Goal: Task Accomplishment & Management: Complete application form

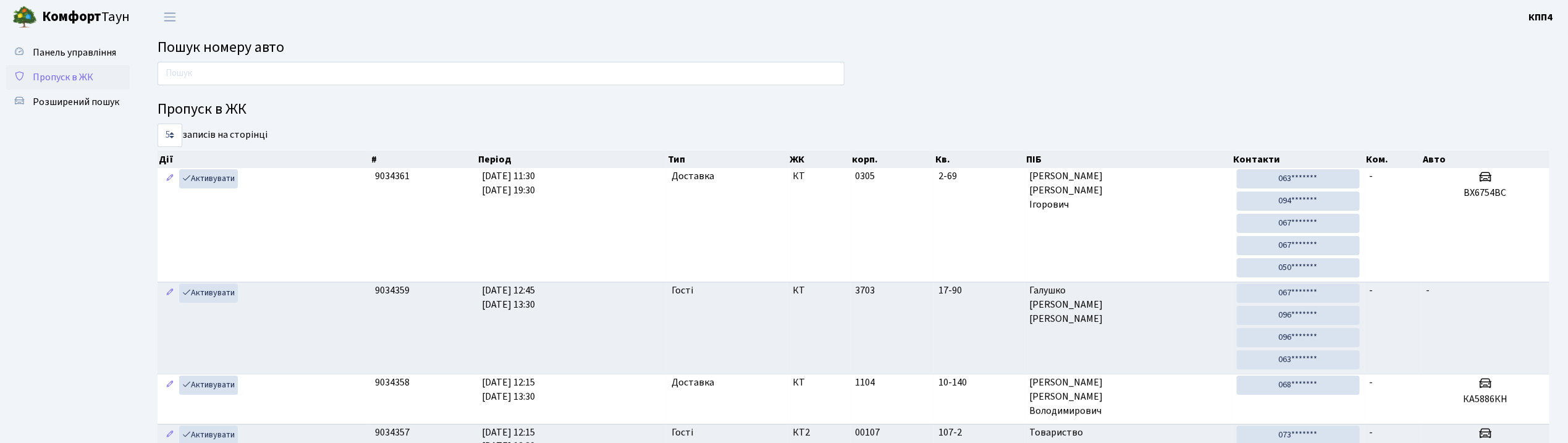
click at [70, 78] on span "Пропуск в ЖК" at bounding box center [63, 78] width 61 height 14
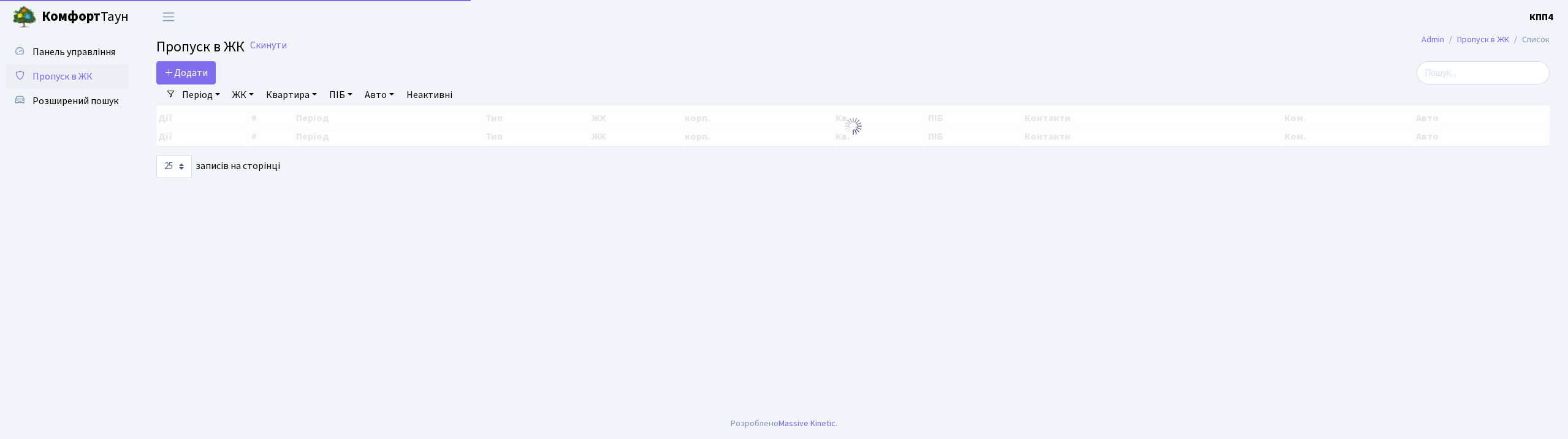
select select "25"
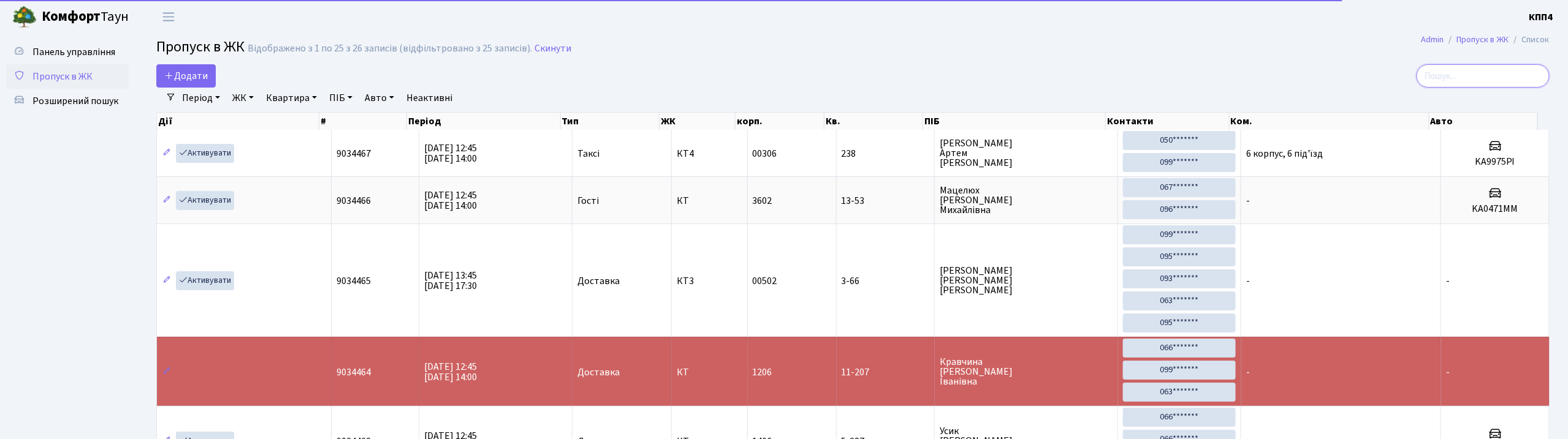
click at [1489, 79] on input "search" at bounding box center [1483, 76] width 133 height 23
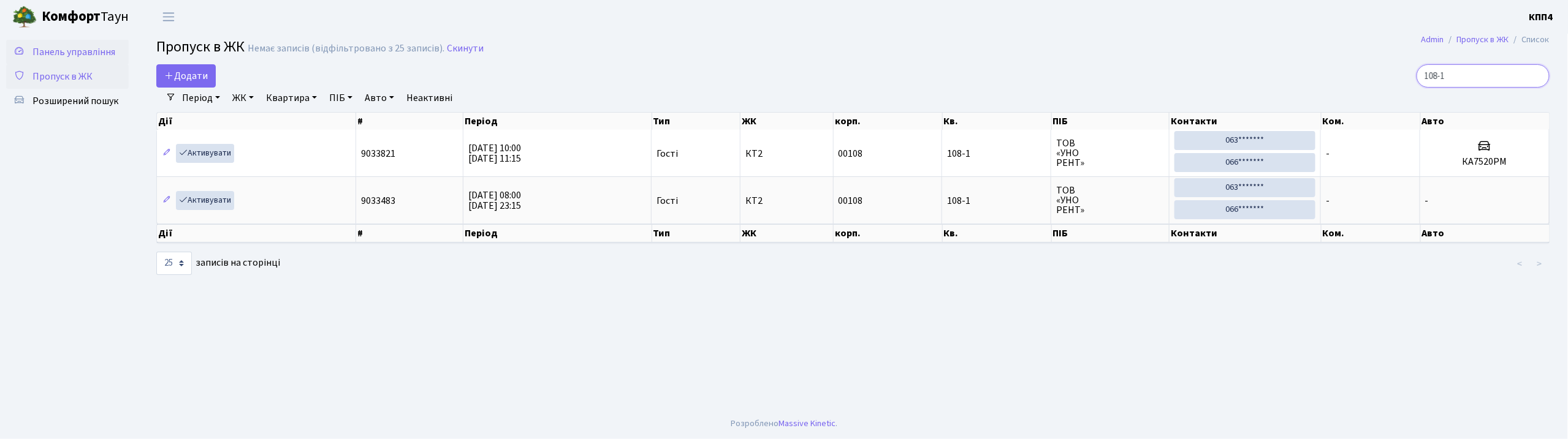
type input "108-1"
click at [76, 47] on span "Панель управління" at bounding box center [74, 52] width 83 height 13
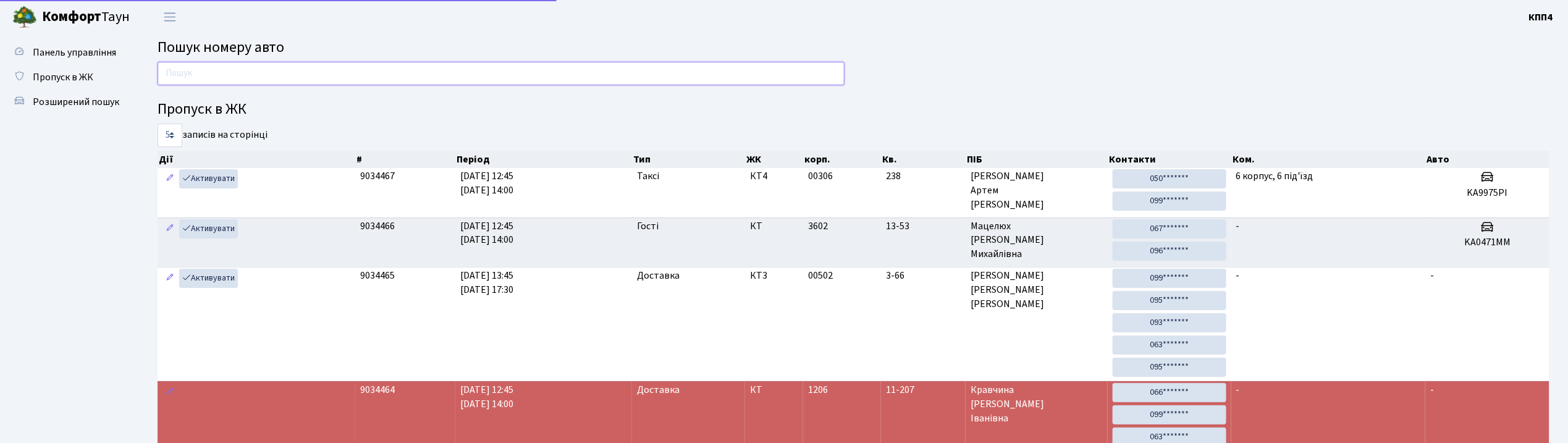
drag, startPoint x: 0, startPoint y: 0, endPoint x: 193, endPoint y: 68, distance: 204.6
click at [193, 68] on input "text" at bounding box center [501, 73] width 687 height 24
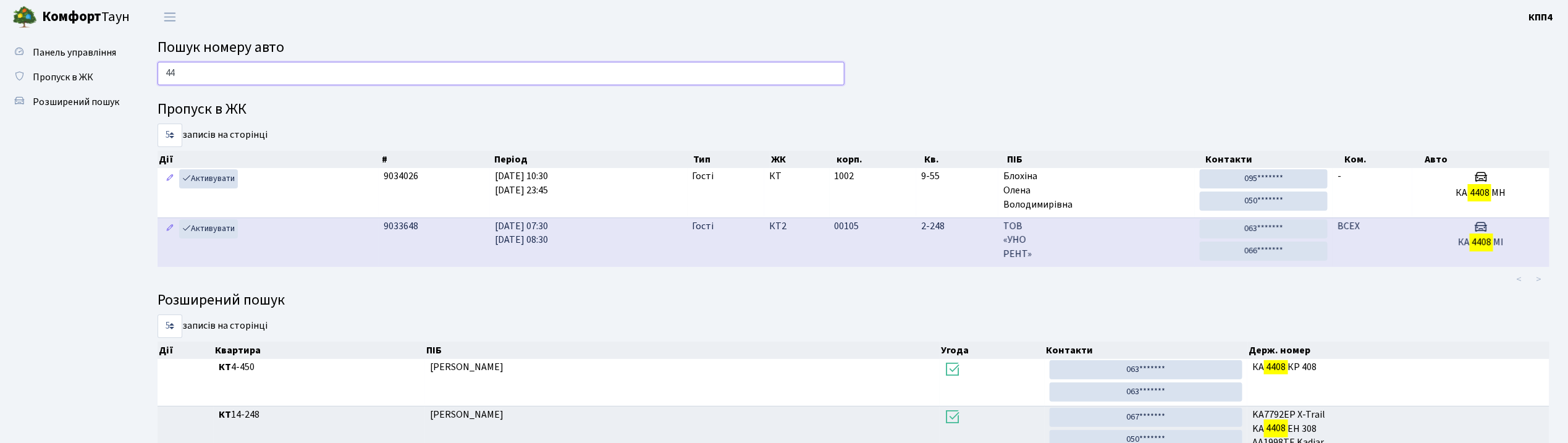
type input "4"
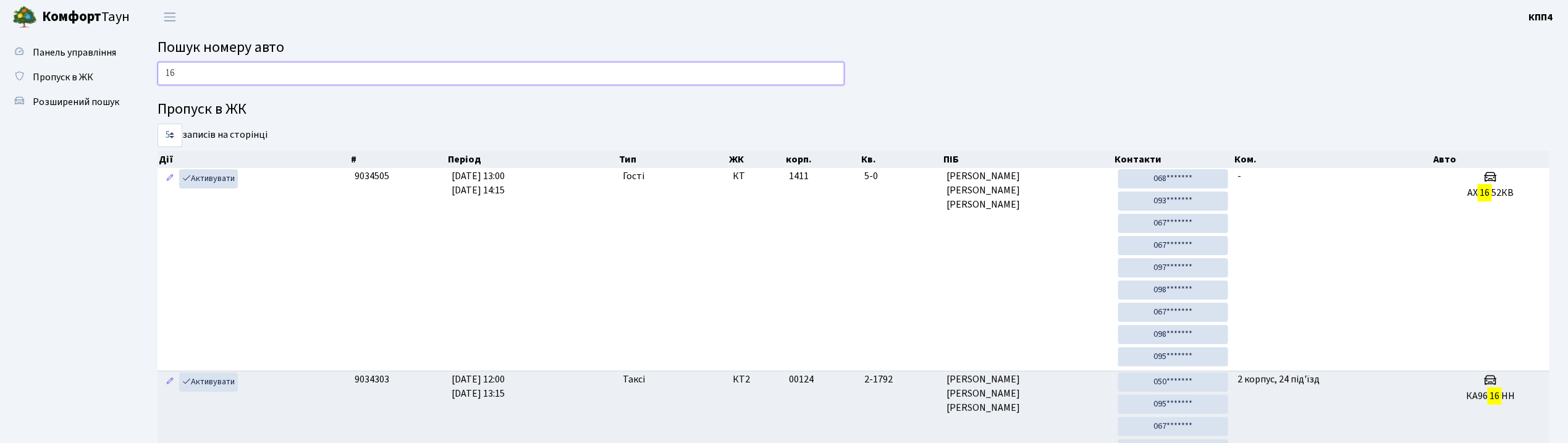
type input "1"
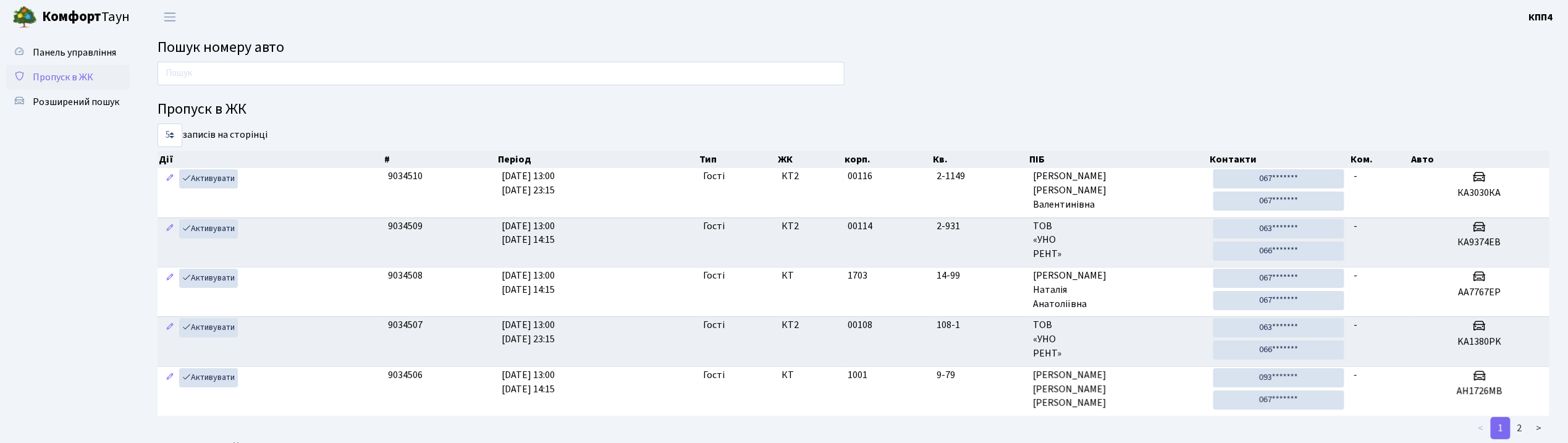
click at [68, 78] on span "Пропуск в ЖК" at bounding box center [63, 78] width 61 height 14
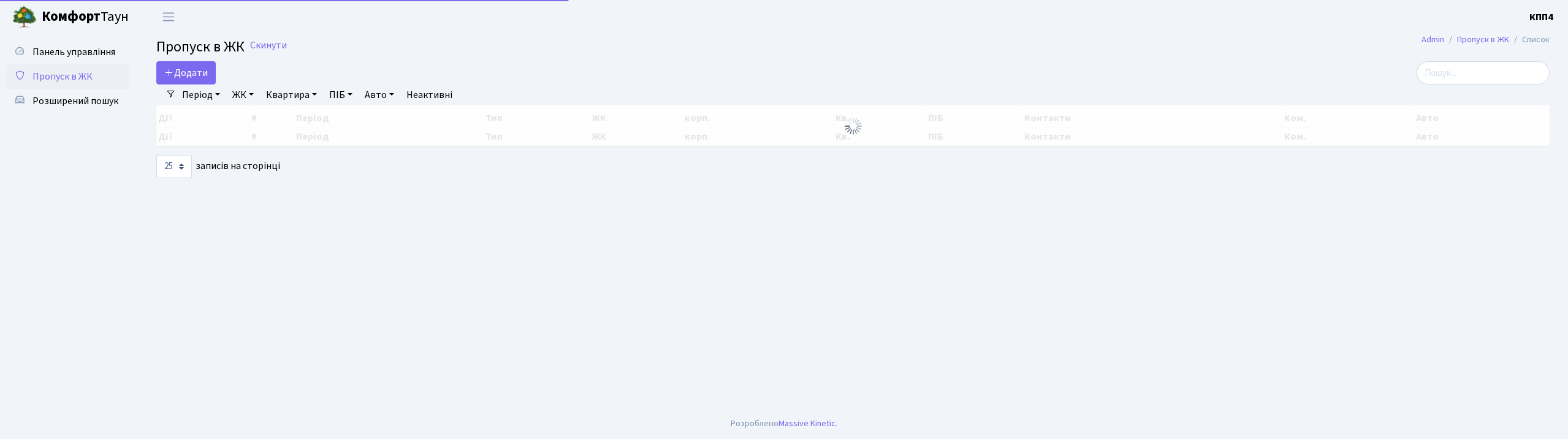
select select "25"
click at [180, 84] on div "Додати Фільтри Період 02.10.2025 - 02.10.2025 ЖК - КТ, вул. Регенераторна, 4 КТ…" at bounding box center [853, 120] width 1412 height 117
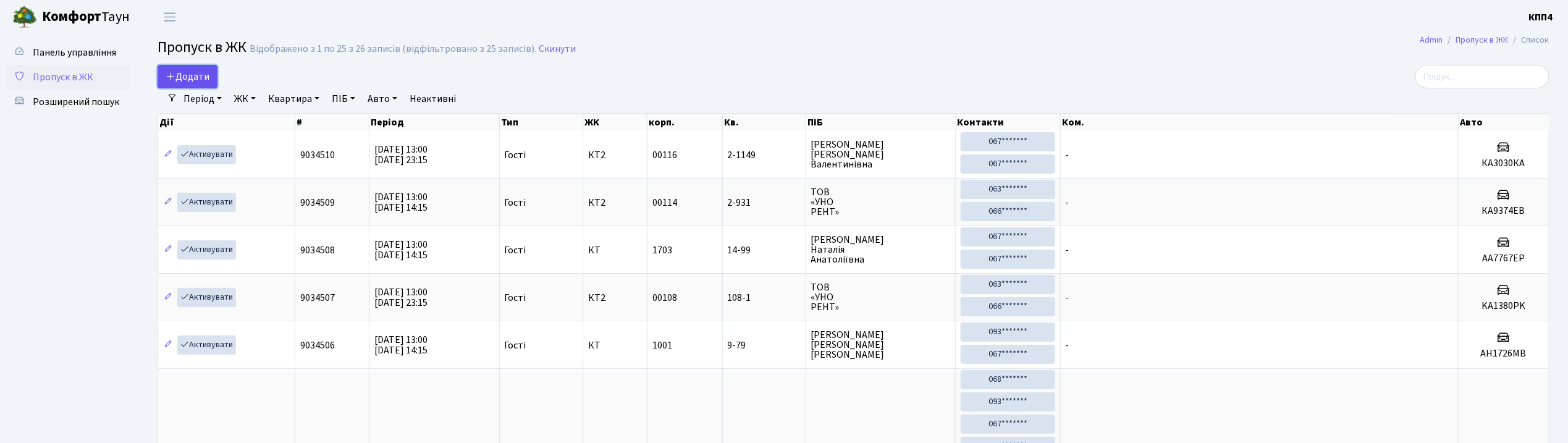
click at [184, 74] on span "Додати" at bounding box center [187, 77] width 44 height 14
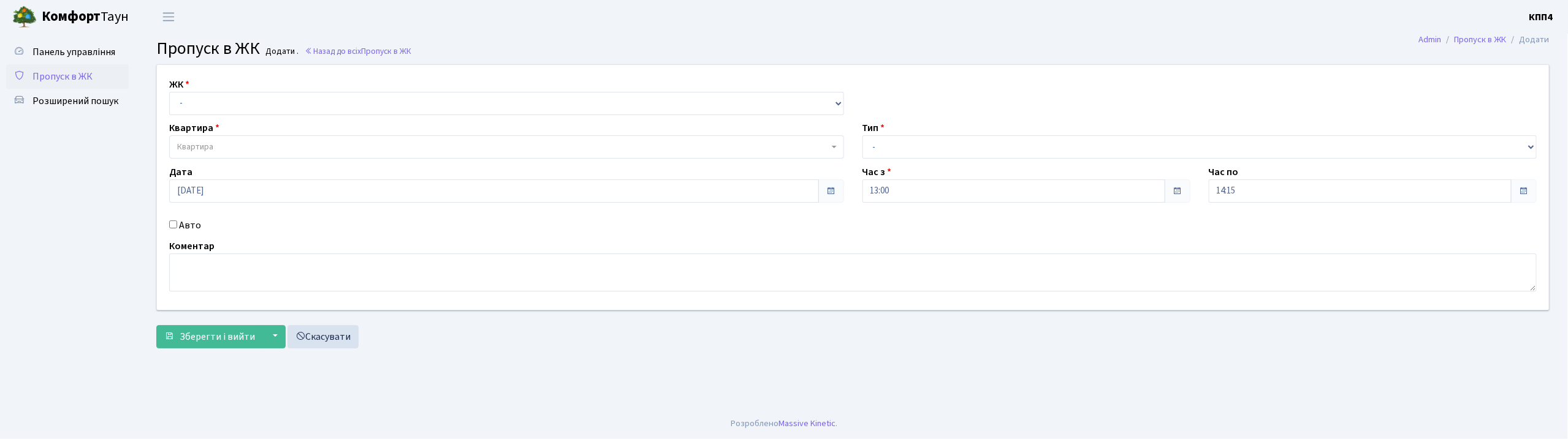
click at [177, 224] on input "Авто" at bounding box center [173, 225] width 8 height 8
checkbox input "true"
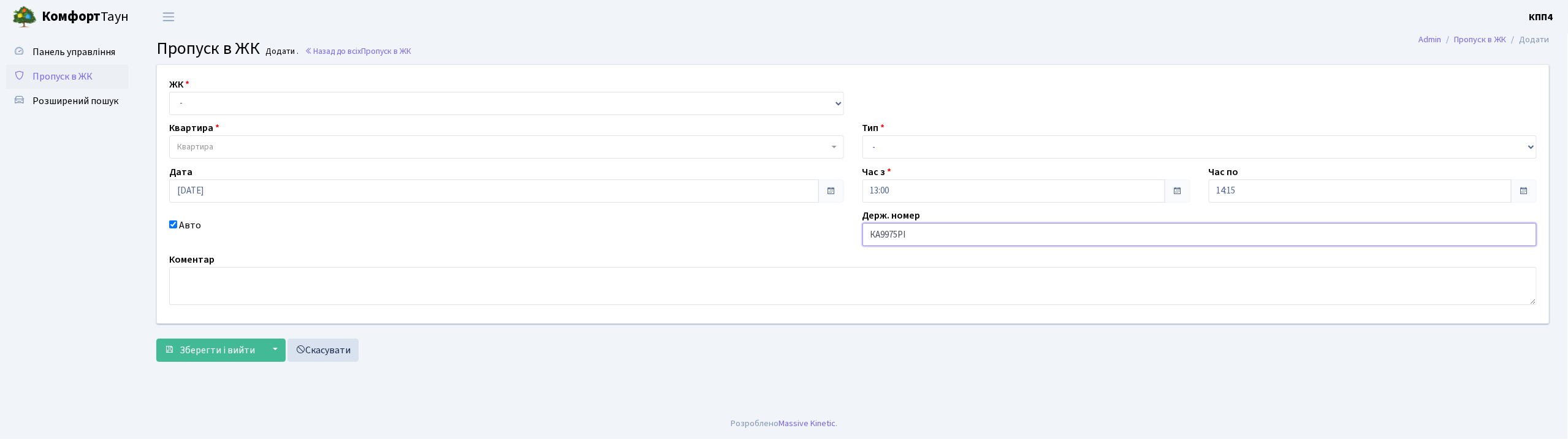
type input "КА9975РІ"
click at [192, 94] on select "- КТ, вул. Регенераторна, 4 КТ2, просп. Соборності, 17 КТ3, вул. Березнева, 16 …" at bounding box center [506, 104] width 674 height 23
select select "271"
click at [169, 92] on select "- КТ, вул. Регенераторна, 4 КТ2, просп. [STREET_ADDRESS] [STREET_ADDRESS] [PERS…" at bounding box center [506, 104] width 674 height 23
select select
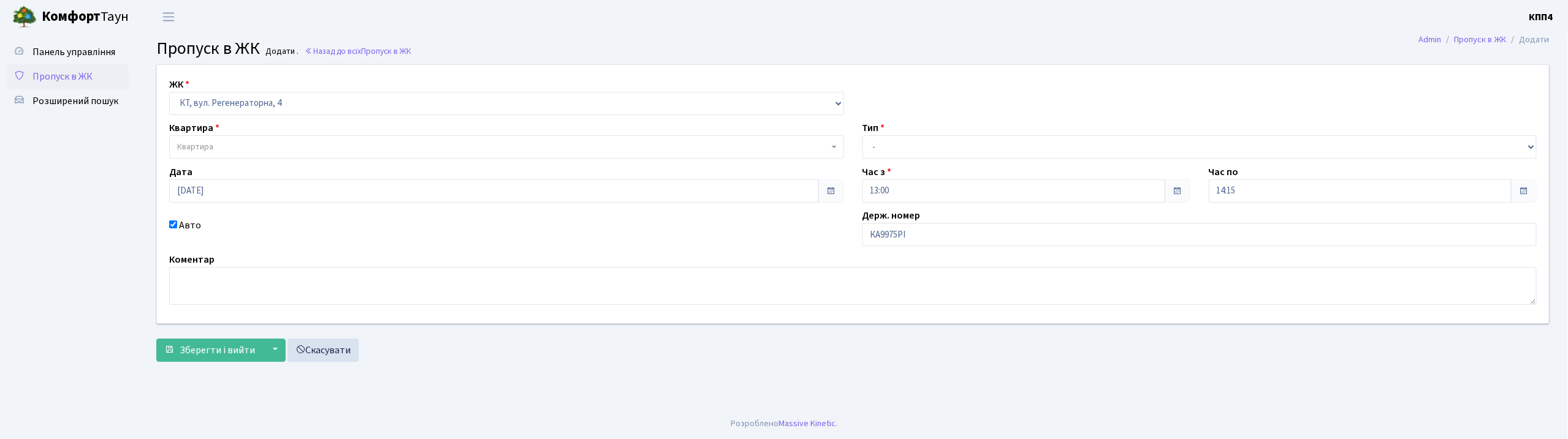
click at [202, 150] on span "Квартира" at bounding box center [195, 146] width 36 height 13
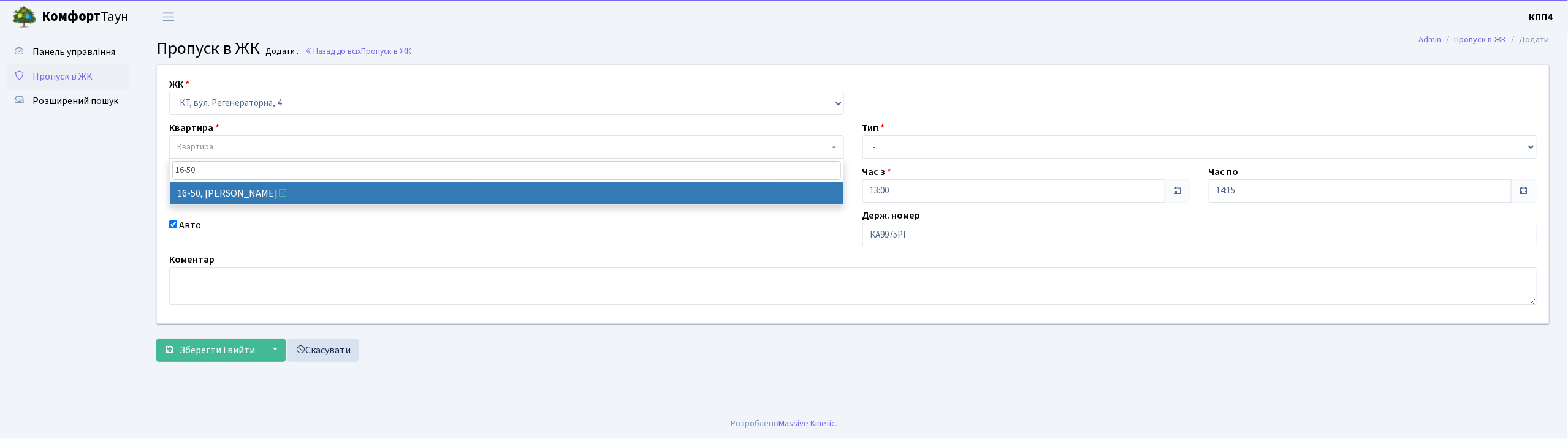
type input "16-50"
select select "8611"
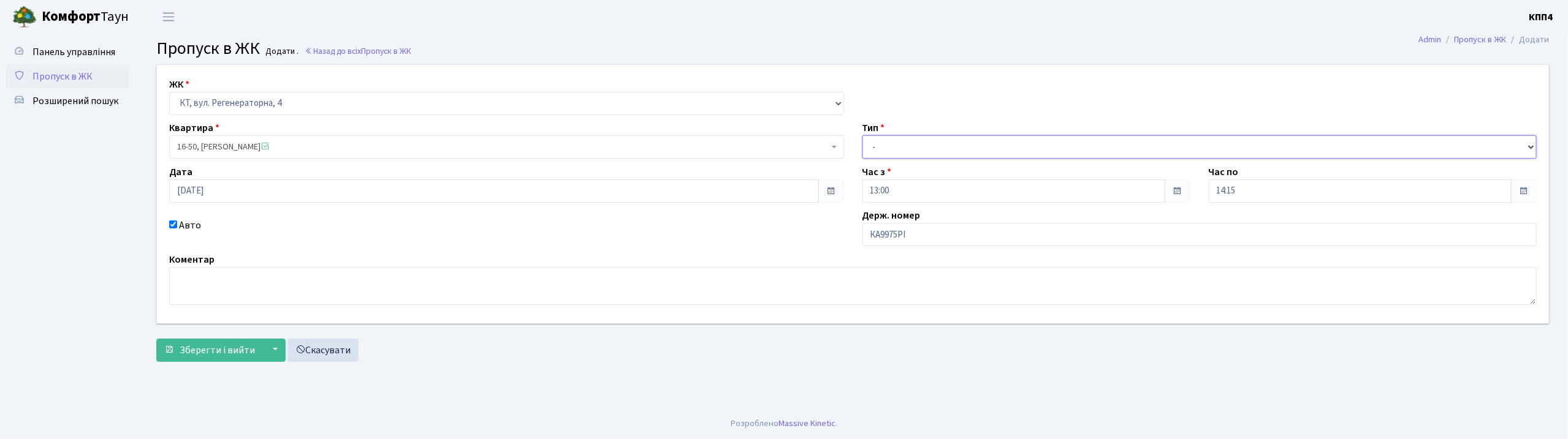
click at [927, 147] on select "- Доставка Таксі Гості Сервіс" at bounding box center [1200, 147] width 674 height 23
select select "2"
click at [863, 135] on select "- Доставка Таксі Гості Сервіс" at bounding box center [1200, 147] width 674 height 23
click at [213, 351] on span "Зберегти і вийти" at bounding box center [218, 350] width 75 height 13
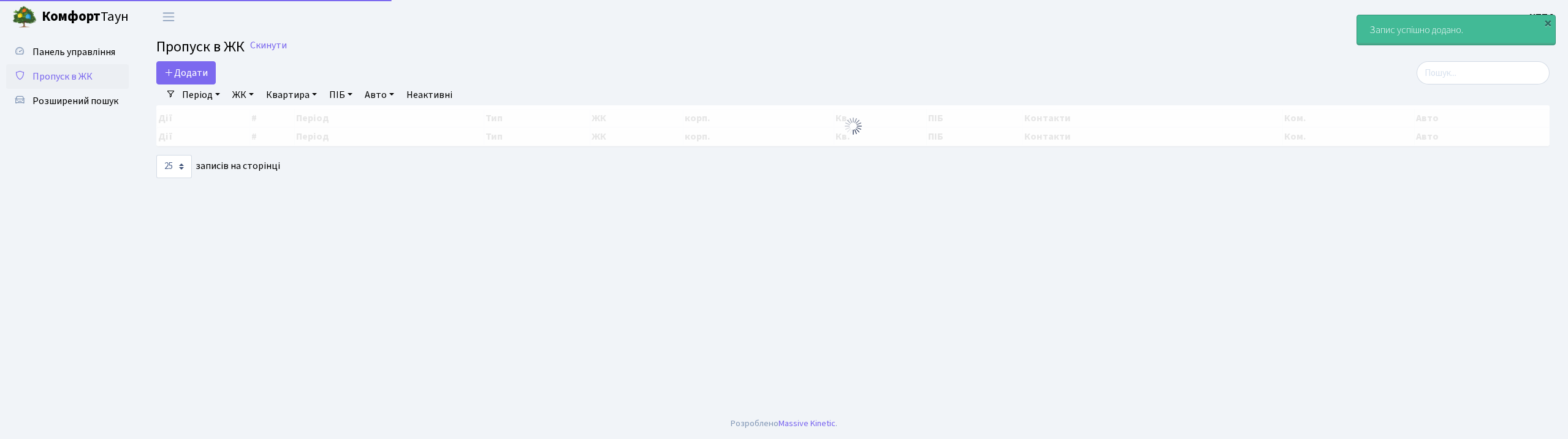
select select "25"
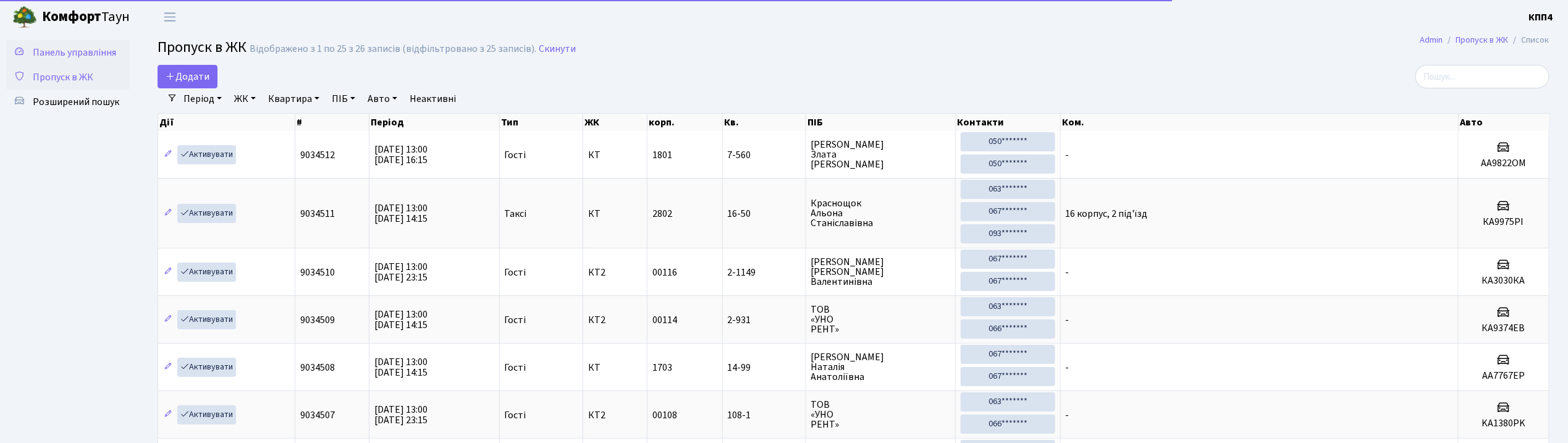
click at [106, 47] on span "Панель управління" at bounding box center [74, 52] width 84 height 14
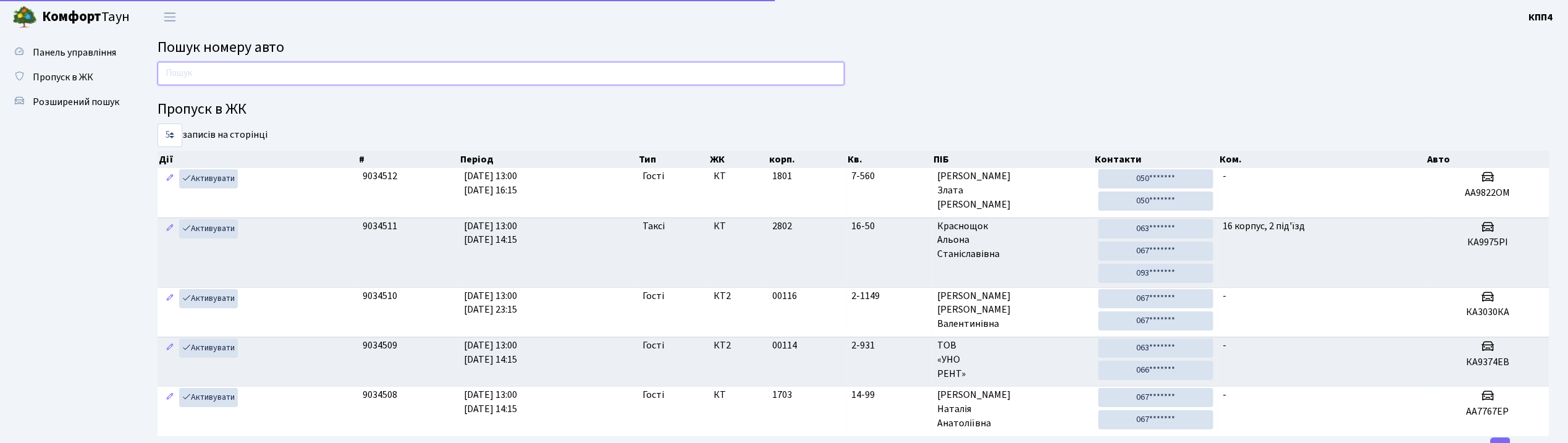
click at [211, 79] on input "text" at bounding box center [501, 73] width 687 height 24
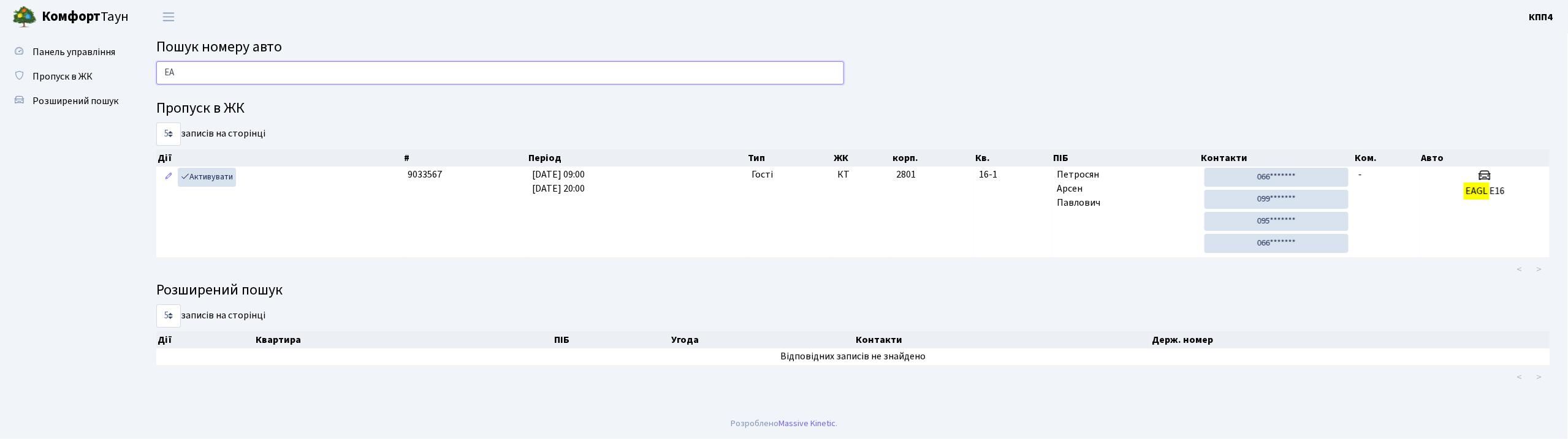
type input "E"
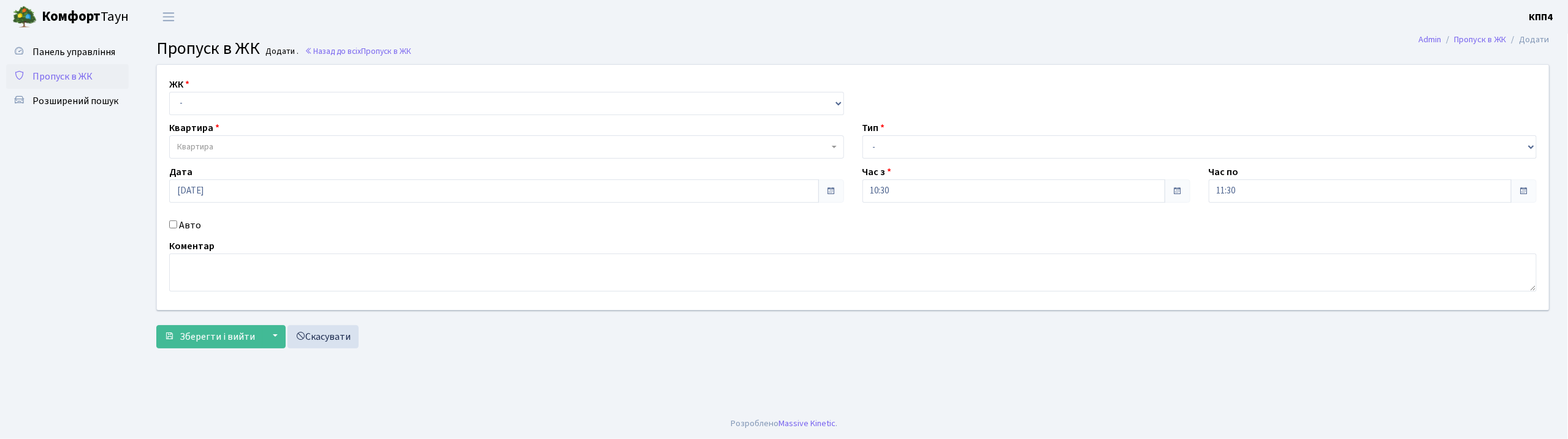
click at [177, 223] on input "Авто" at bounding box center [173, 225] width 8 height 8
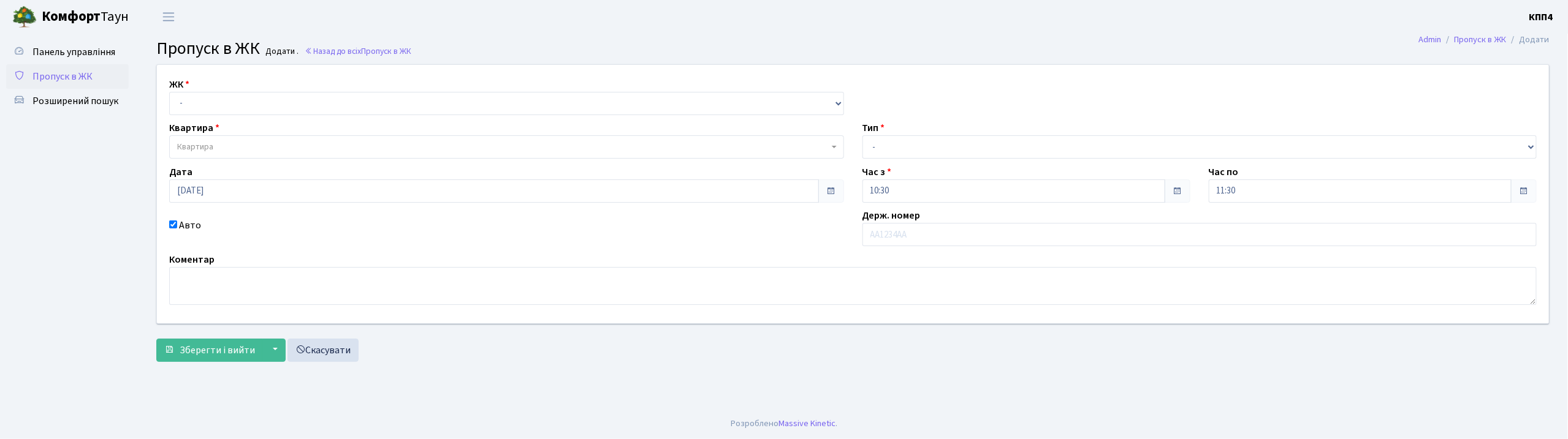
click at [177, 223] on input "Авто" at bounding box center [173, 225] width 8 height 8
checkbox input "false"
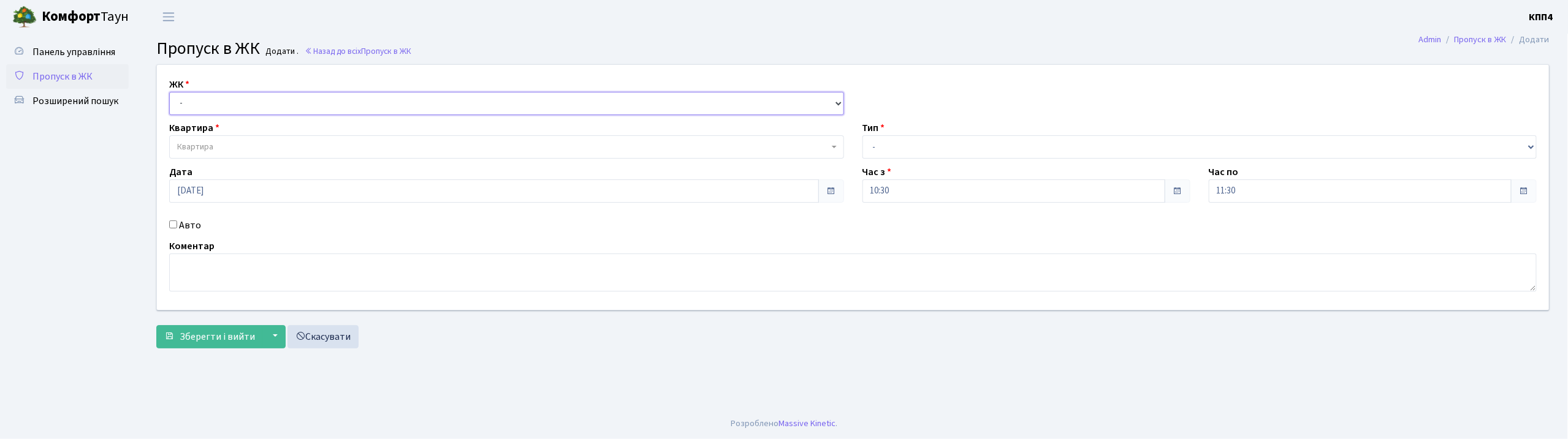
click at [249, 109] on select "- КТ, вул. Регенераторна, 4 КТ2, просп. Соборності, 17 КТ3, вул. Березнева, 16 …" at bounding box center [506, 104] width 674 height 23
select select "271"
click at [169, 92] on select "- КТ, вул. Регенераторна, 4 КТ2, просп. [STREET_ADDRESS] [STREET_ADDRESS] [PERS…" at bounding box center [506, 104] width 674 height 23
select select
click at [239, 143] on span "Квартира" at bounding box center [503, 146] width 652 height 13
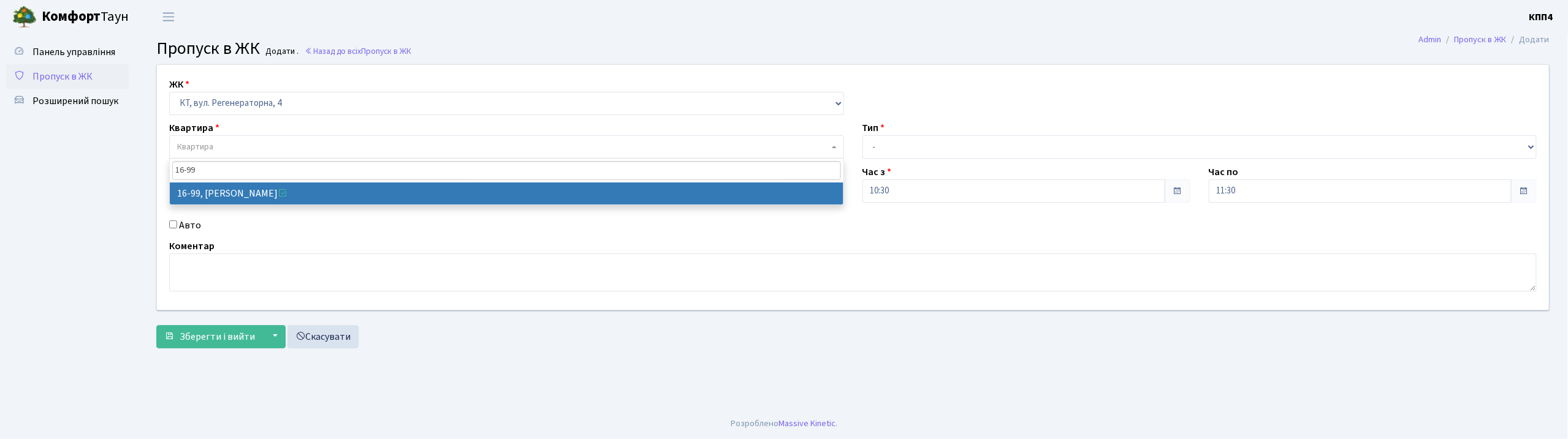
type input "16-99"
select select "8660"
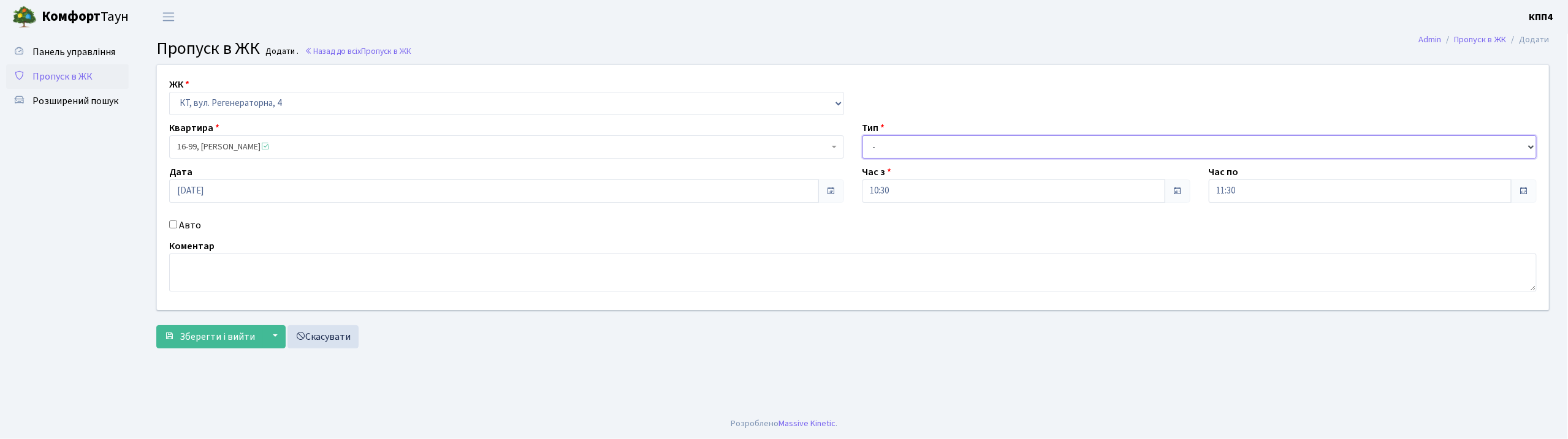
click at [927, 143] on select "- Доставка Таксі Гості Сервіс" at bounding box center [1200, 147] width 674 height 23
select select "3"
click at [863, 135] on select "- Доставка Таксі Гості Сервіс" at bounding box center [1200, 147] width 674 height 23
click at [233, 332] on span "Зберегти і вийти" at bounding box center [218, 337] width 75 height 13
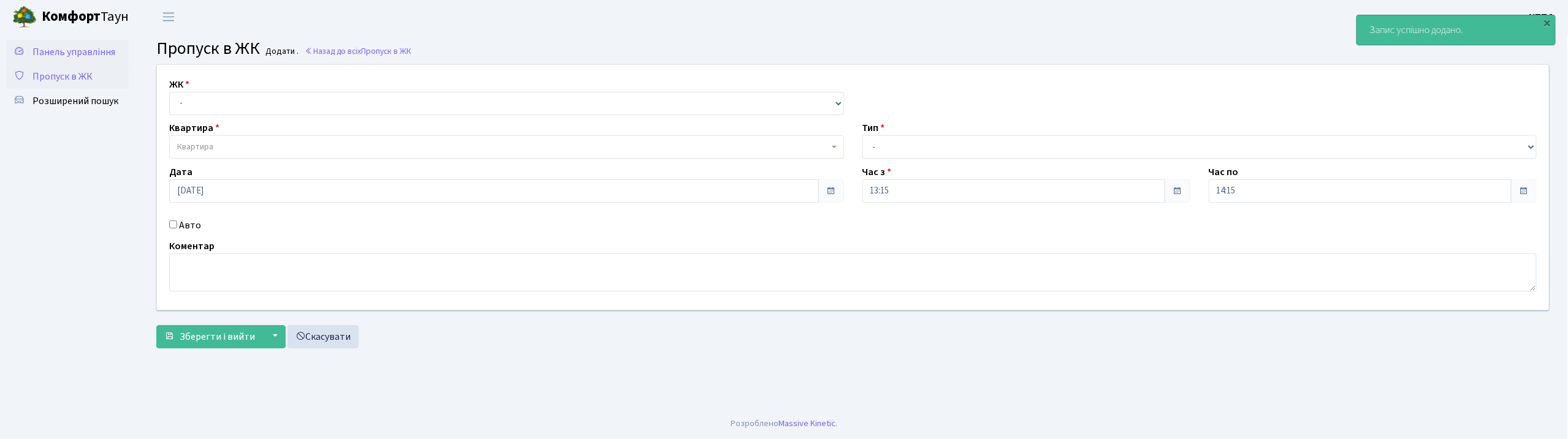
click at [72, 53] on span "Панель управління" at bounding box center [74, 52] width 83 height 13
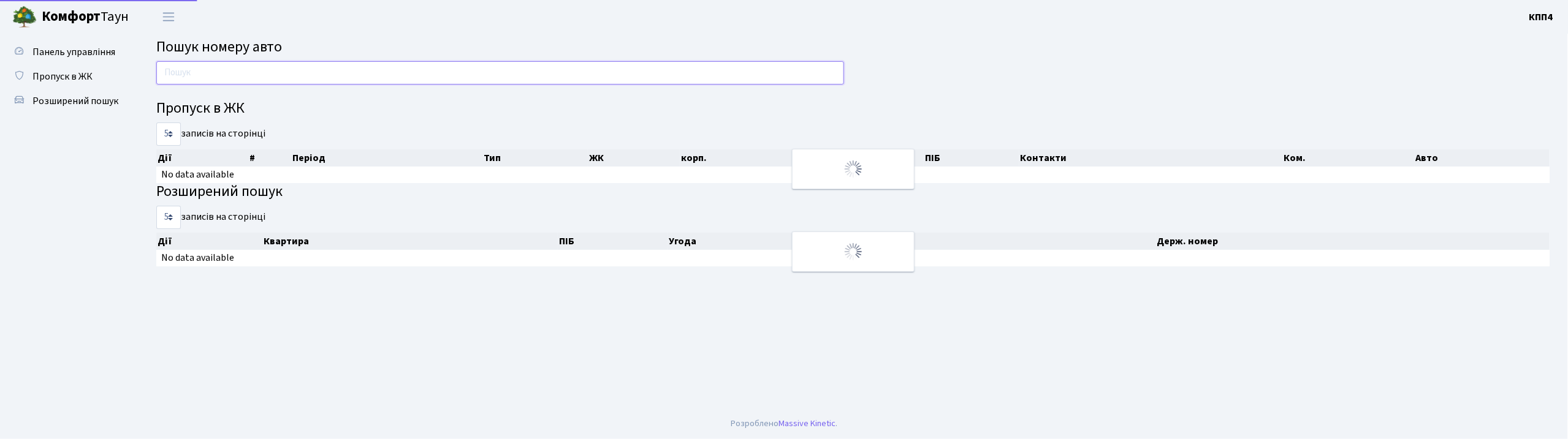
drag, startPoint x: 0, startPoint y: 0, endPoint x: 250, endPoint y: 79, distance: 262.2
click at [250, 79] on input "text" at bounding box center [500, 73] width 688 height 23
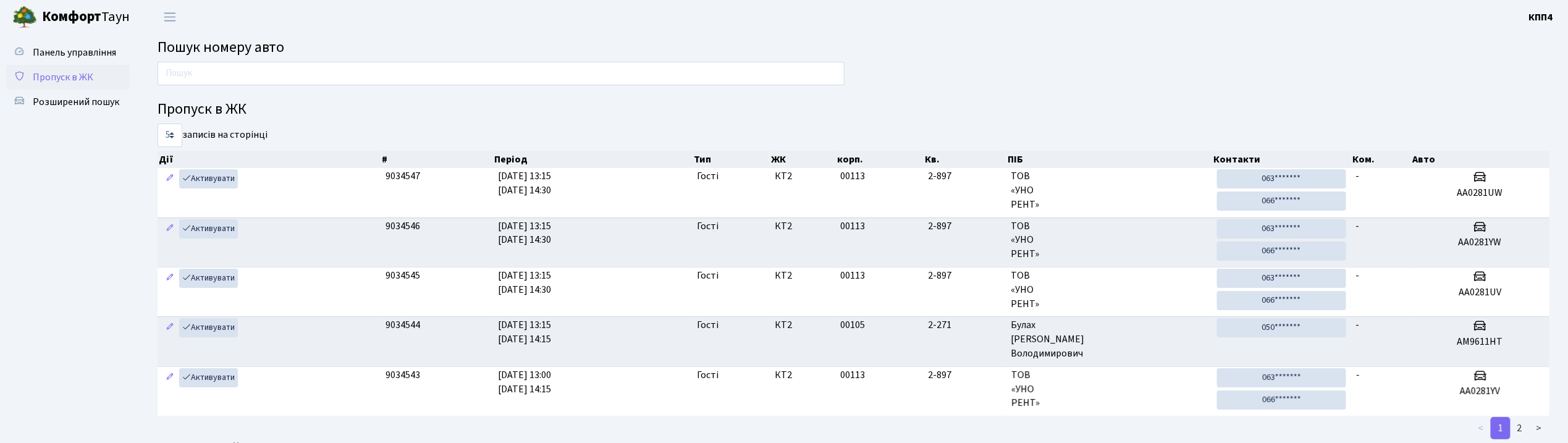
click at [80, 82] on span "Пропуск в ЖК" at bounding box center [63, 78] width 61 height 14
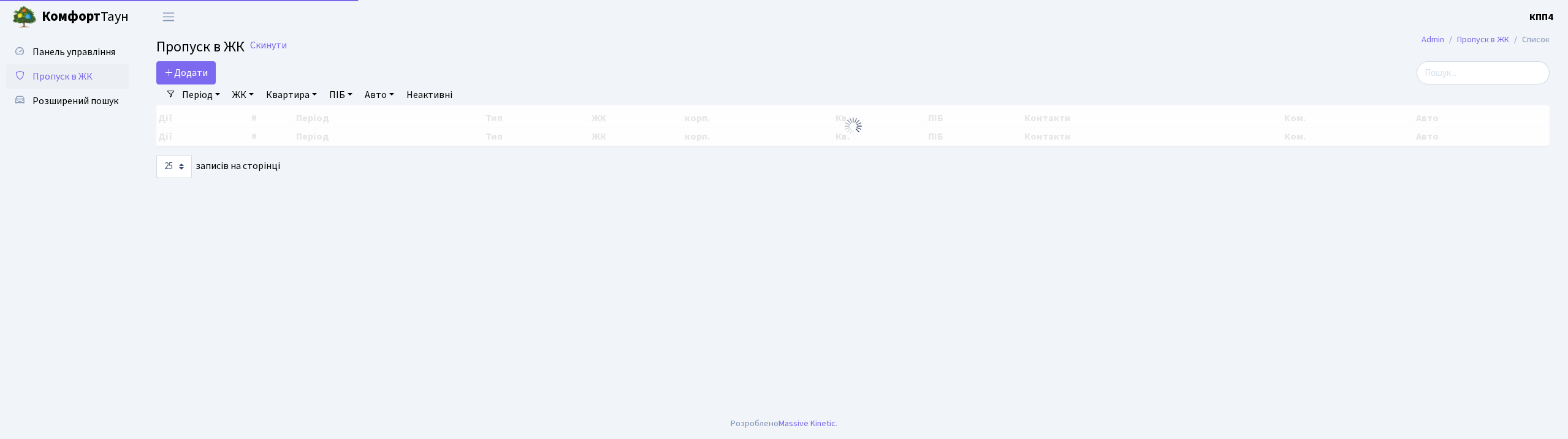
select select "25"
click at [200, 79] on span "Додати" at bounding box center [186, 73] width 44 height 13
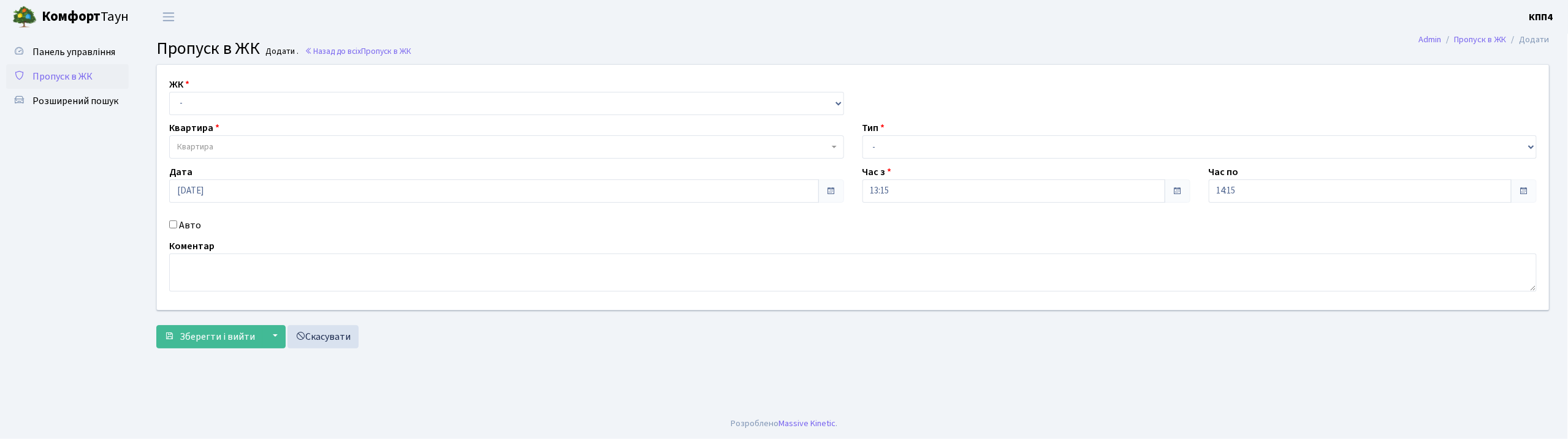
click at [173, 227] on input "Авто" at bounding box center [173, 225] width 8 height 8
checkbox input "true"
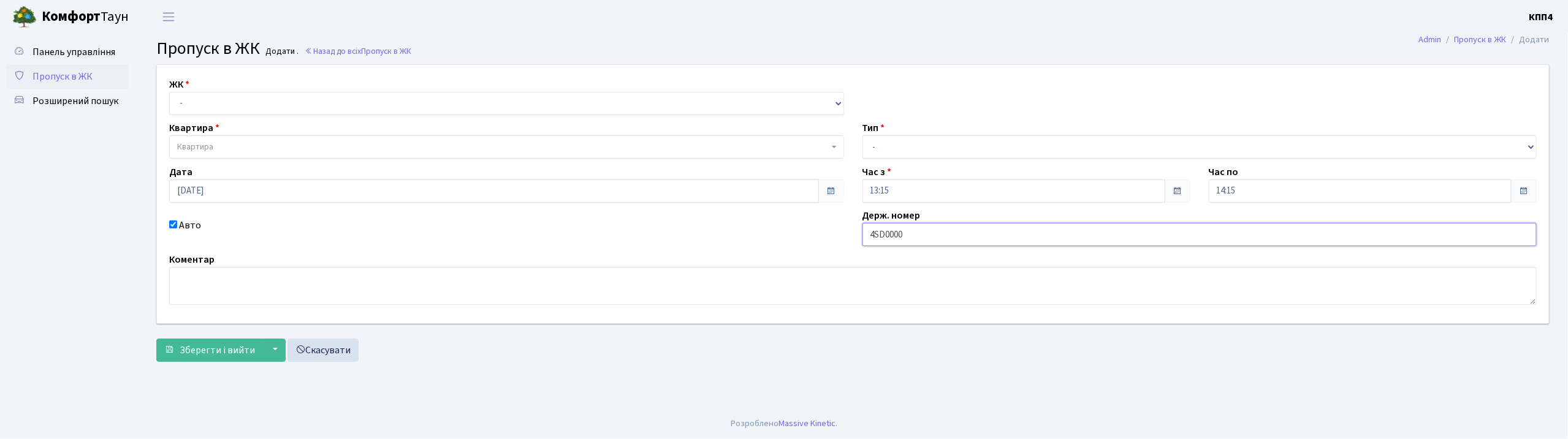
type input "4SD0000"
click at [233, 100] on select "- КТ, вул. Регенераторна, 4 КТ2, просп. [STREET_ADDRESS] [STREET_ADDRESS] [PERS…" at bounding box center [506, 104] width 674 height 23
select select "271"
click at [169, 92] on select "- КТ, вул. Регенераторна, 4 КТ2, просп. [STREET_ADDRESS] [STREET_ADDRESS] [PERS…" at bounding box center [506, 104] width 674 height 23
select select
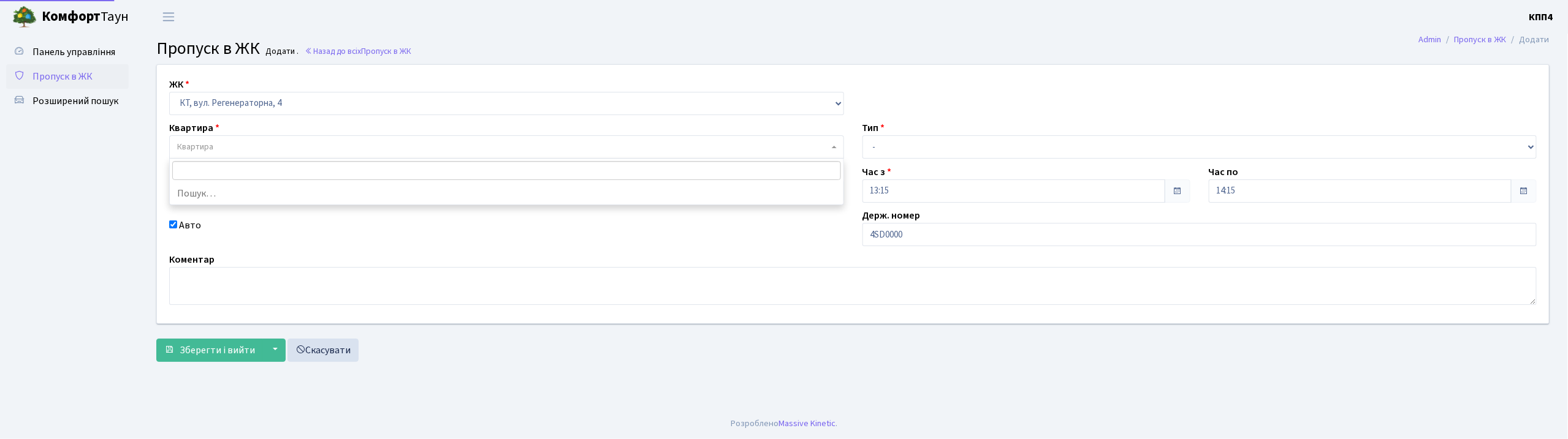
click at [219, 145] on span "Квартира" at bounding box center [503, 146] width 652 height 13
type input "6"
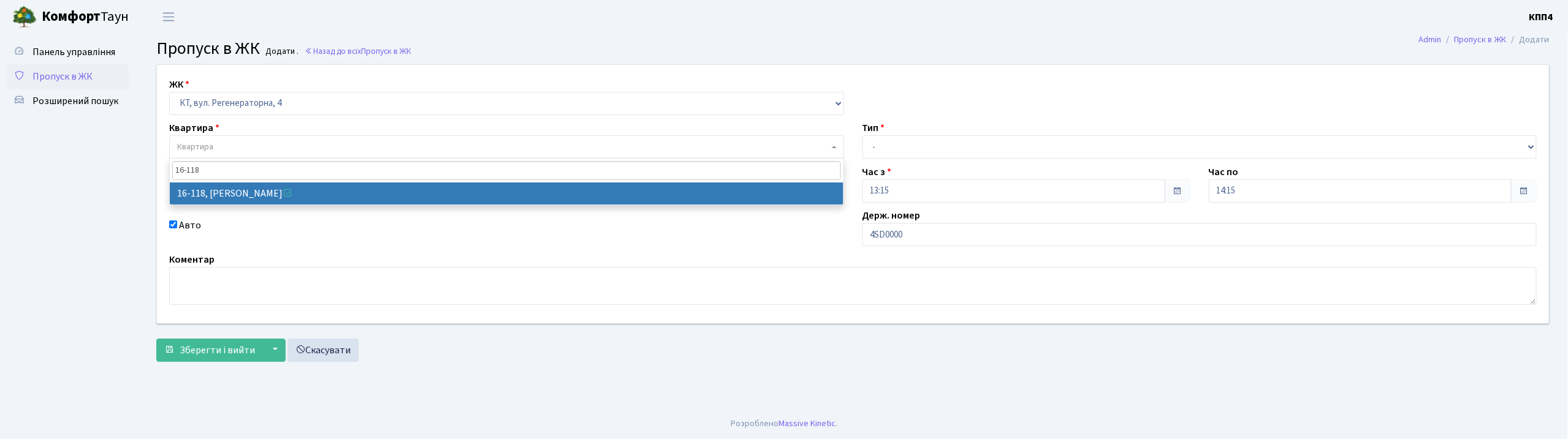
type input "16-118"
select select "8679"
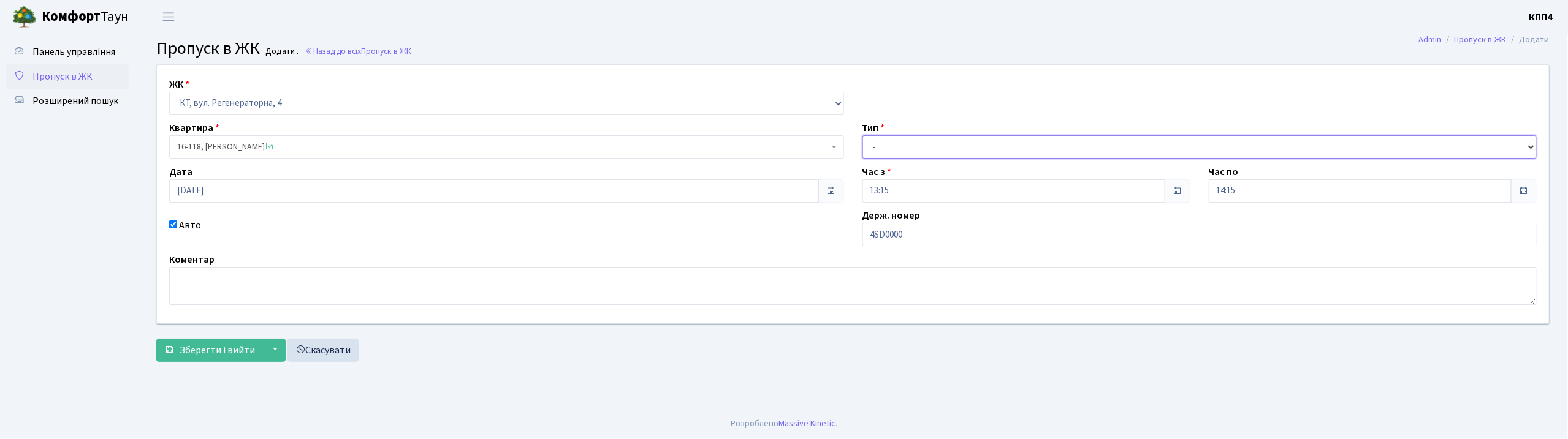
click at [915, 157] on select "- Доставка Таксі Гості Сервіс" at bounding box center [1200, 147] width 674 height 23
select select "3"
click at [863, 135] on select "- Доставка Таксі Гості Сервіс" at bounding box center [1200, 147] width 674 height 23
click at [218, 353] on span "Зберегти і вийти" at bounding box center [218, 350] width 75 height 13
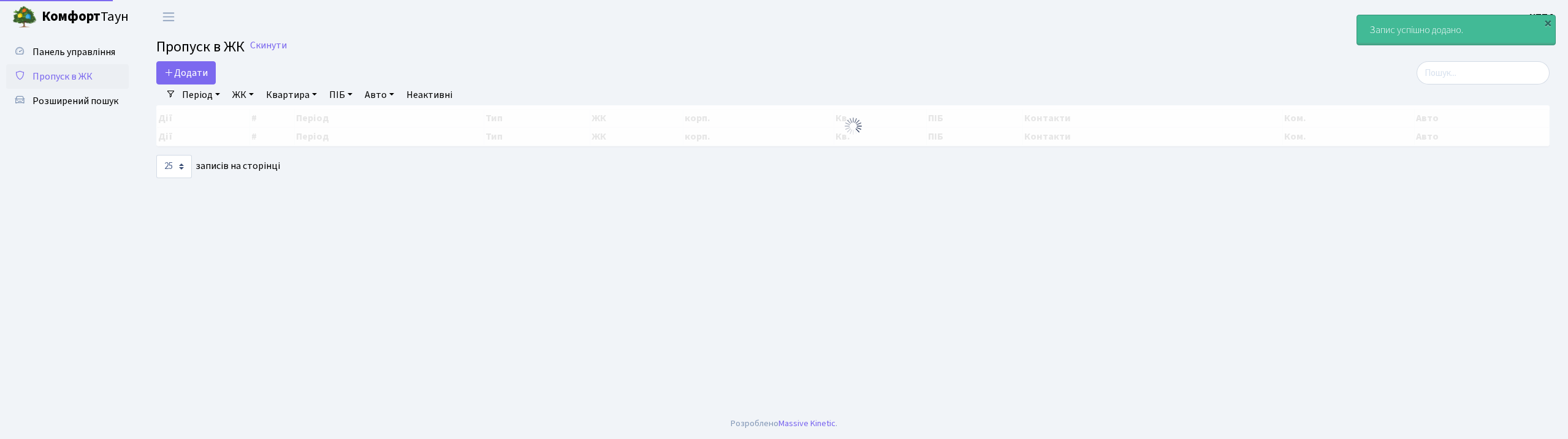
select select "25"
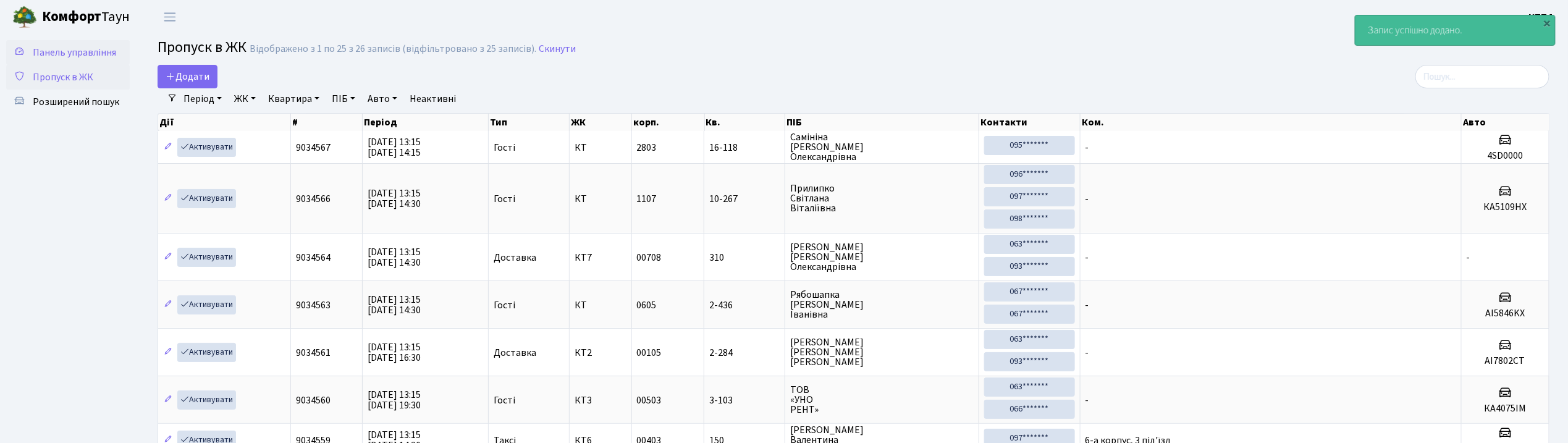
click at [51, 60] on link "Панель управління" at bounding box center [67, 52] width 124 height 24
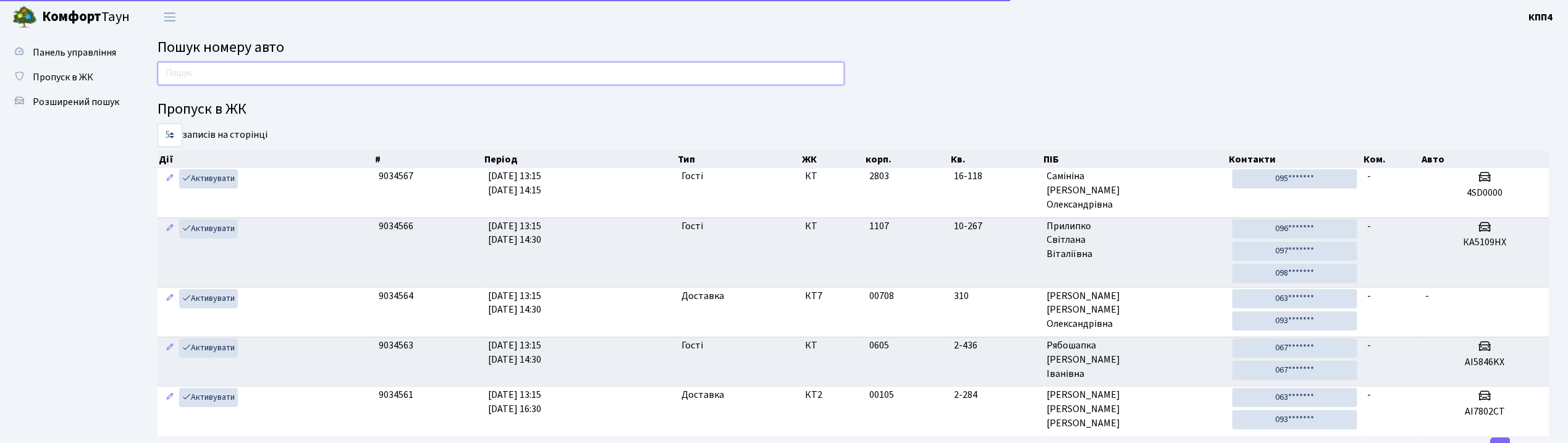
click at [213, 82] on input "text" at bounding box center [501, 73] width 687 height 24
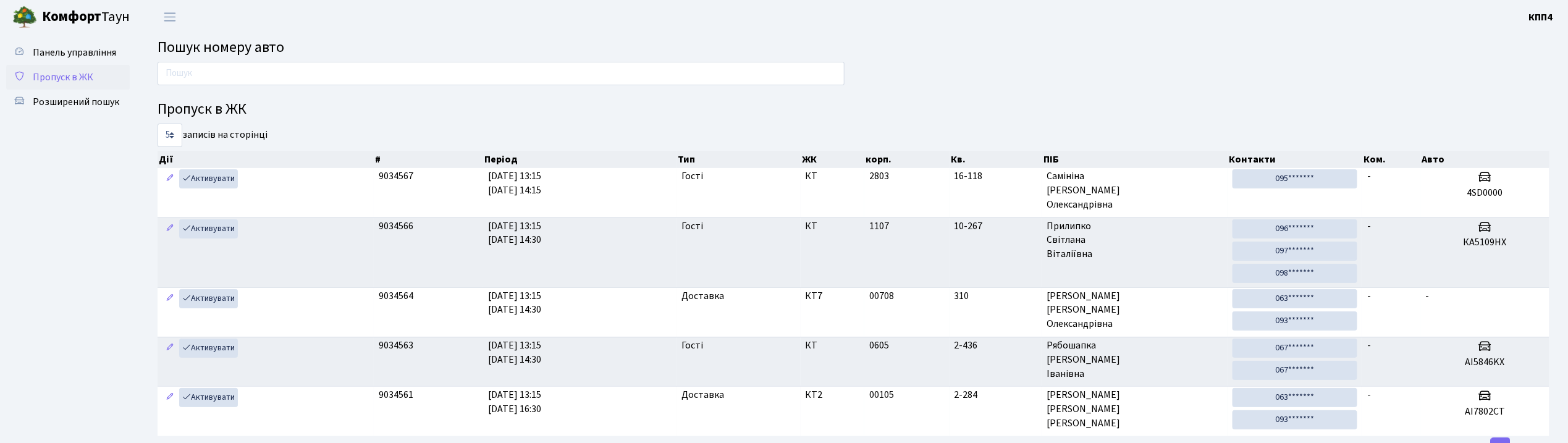
click at [71, 71] on span "Пропуск в ЖК" at bounding box center [63, 78] width 61 height 14
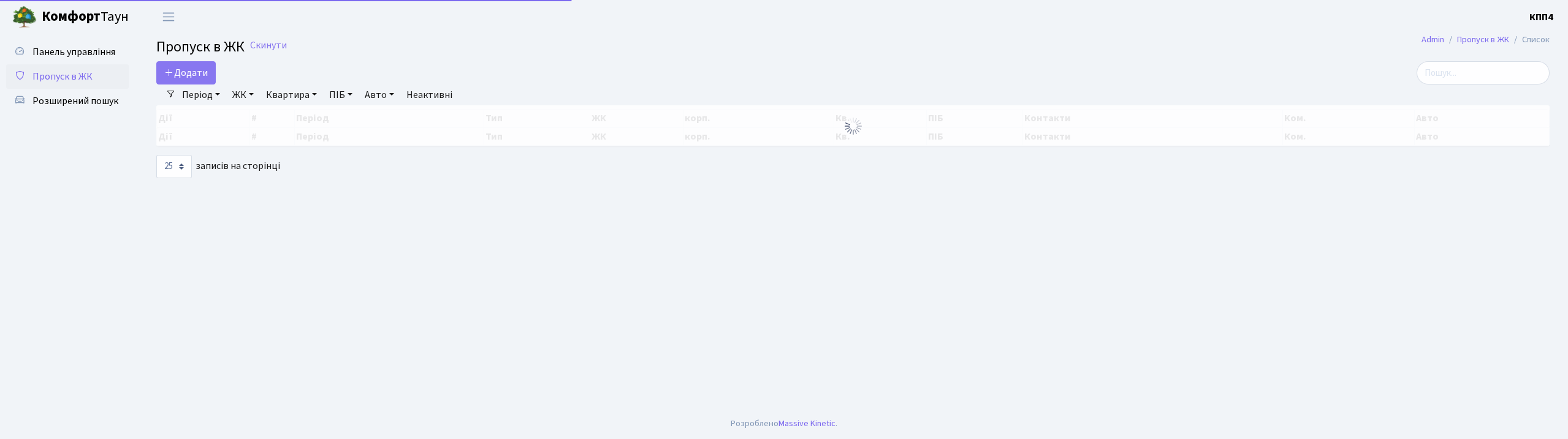
select select "25"
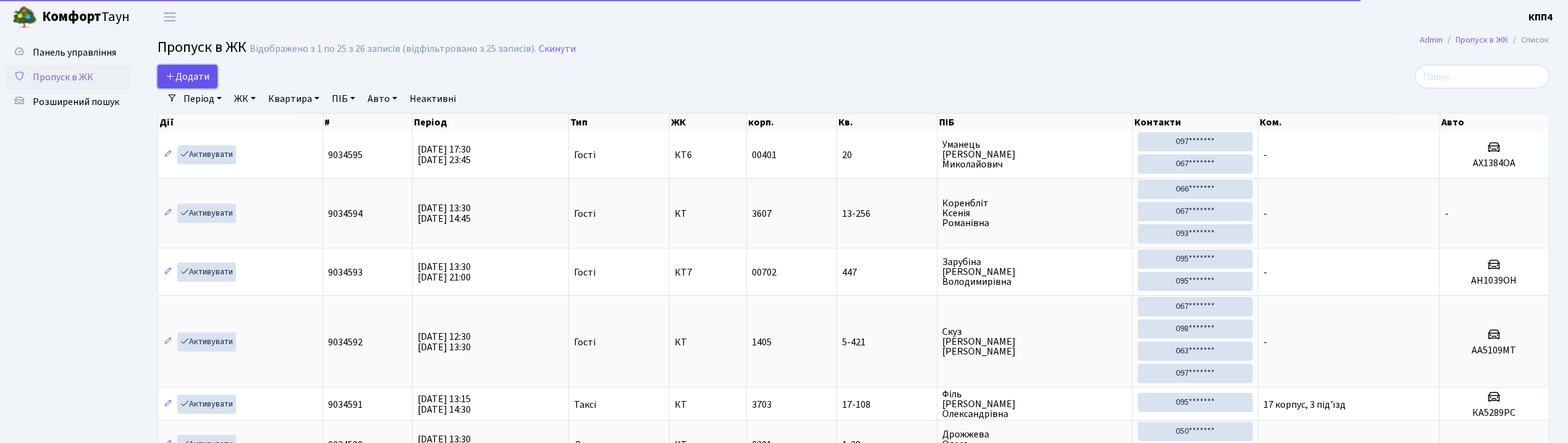
click at [193, 79] on span "Додати" at bounding box center [187, 77] width 44 height 14
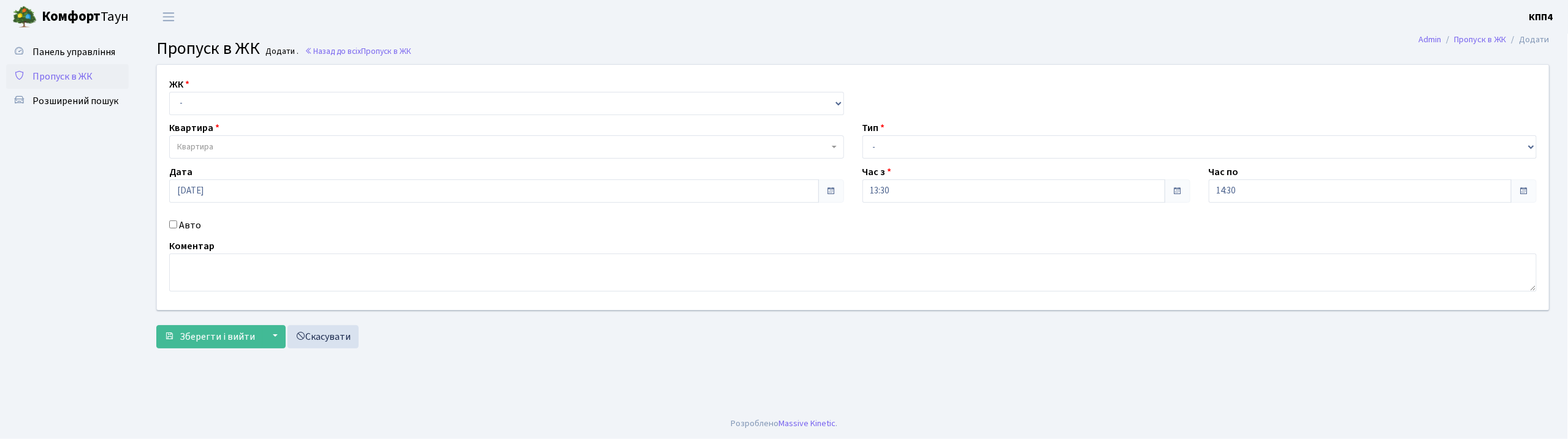
click at [172, 227] on input "Авто" at bounding box center [173, 225] width 8 height 8
checkbox input "true"
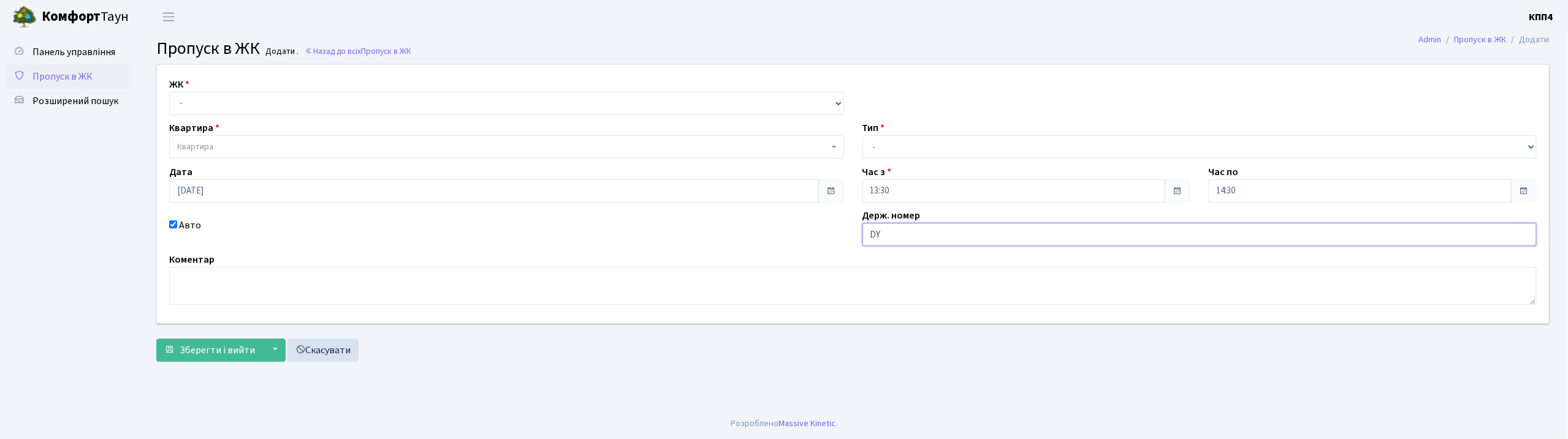
type input "D"
type input "ВН8234ТТ"
click at [224, 101] on select "- КТ, вул. Регенераторна, 4 КТ2, просп. Соборності, 17 КТ3, вул. Березнева, 16 …" at bounding box center [506, 104] width 674 height 23
select select "271"
click at [169, 92] on select "- КТ, вул. Регенераторна, 4 КТ2, просп. Соборності, 17 КТ3, вул. Березнева, 16 …" at bounding box center [506, 104] width 674 height 23
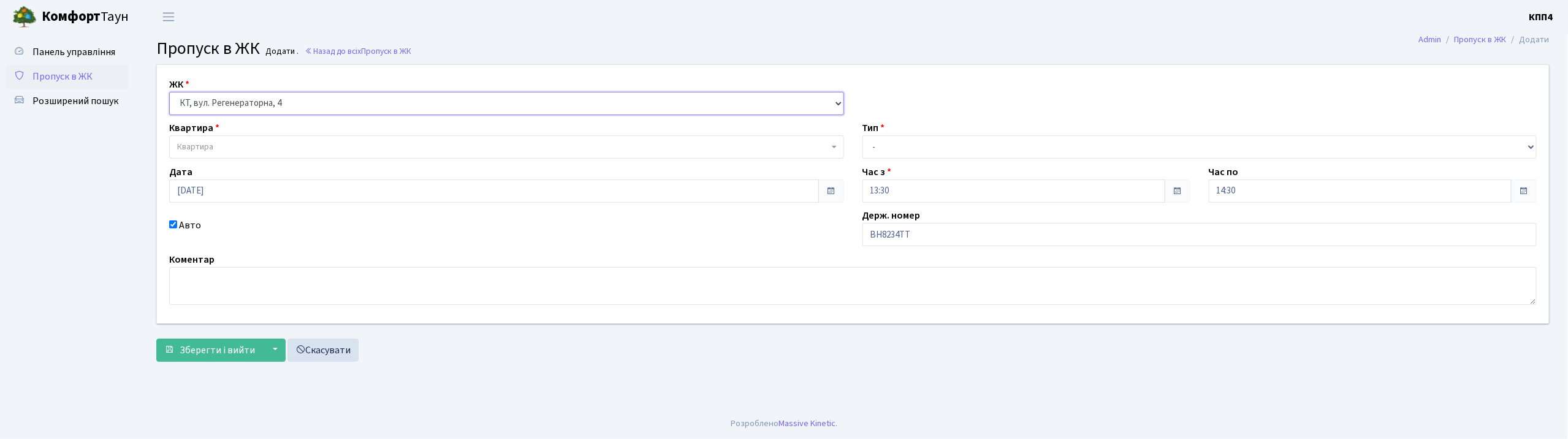
select select
click at [223, 148] on span "Квартира" at bounding box center [503, 146] width 652 height 13
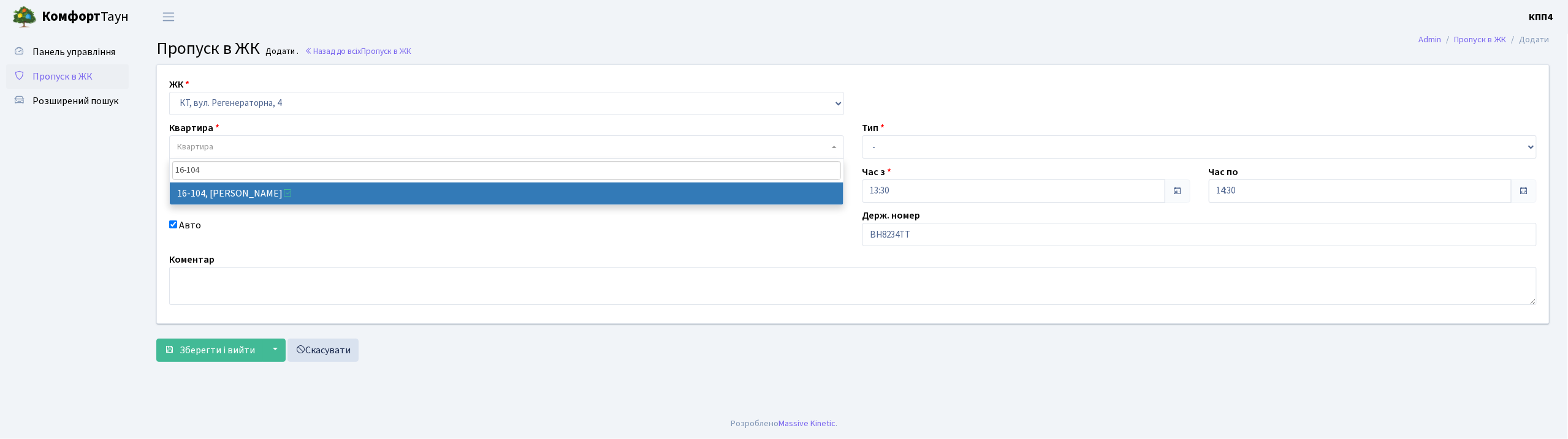
type input "16-104"
select select "8665"
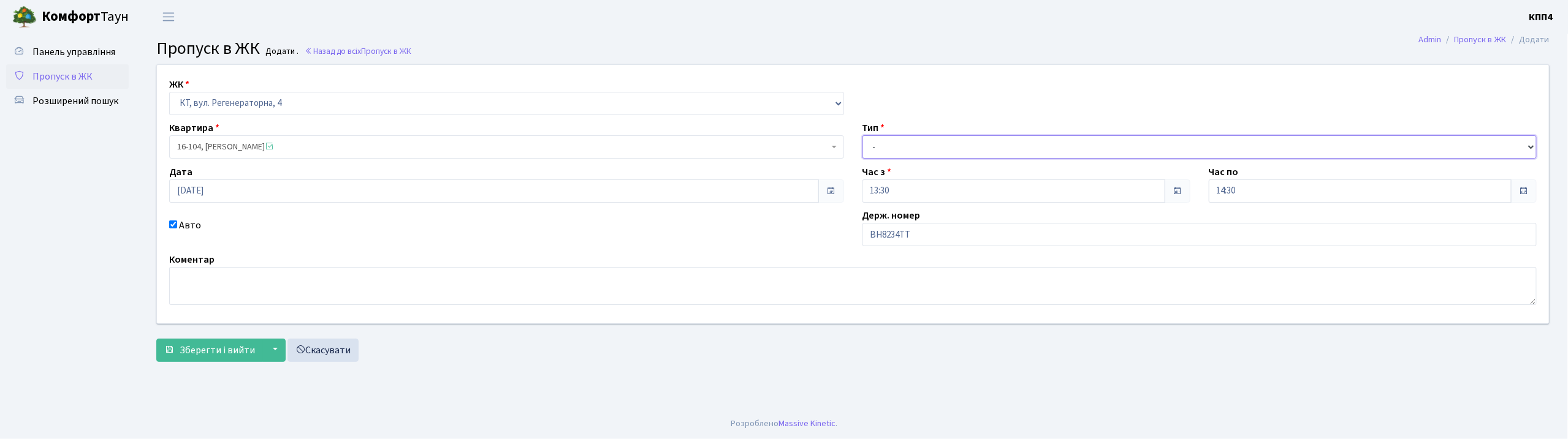
click at [900, 145] on select "- Доставка Таксі Гості Сервіс" at bounding box center [1200, 147] width 674 height 23
select select "2"
click at [863, 135] on select "- Доставка Таксі Гості Сервіс" at bounding box center [1200, 147] width 674 height 23
click at [243, 351] on span "Зберегти і вийти" at bounding box center [218, 350] width 75 height 13
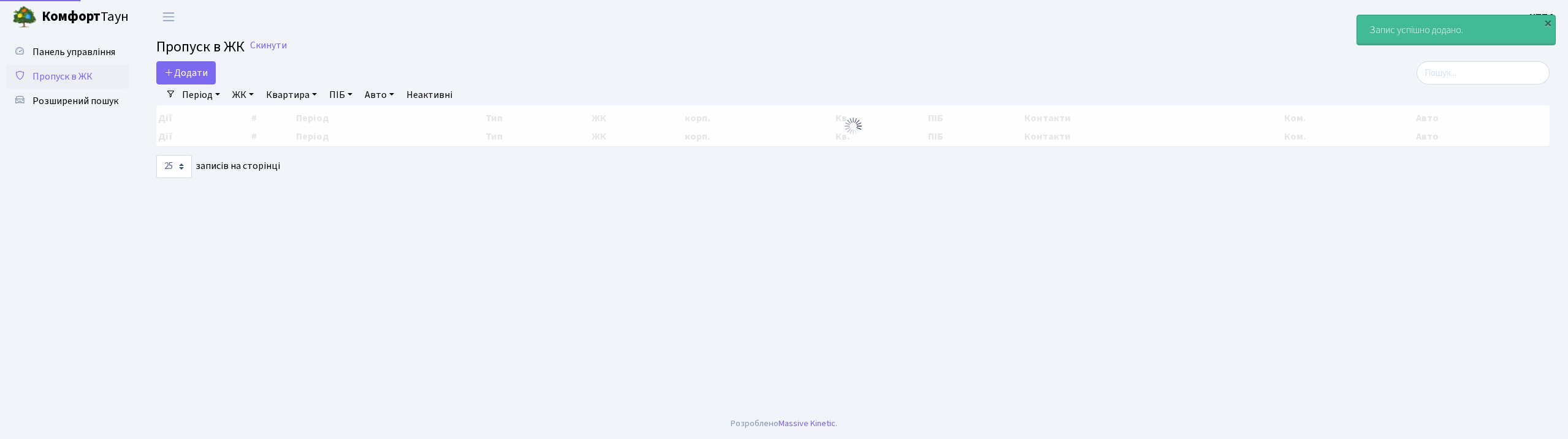
select select "25"
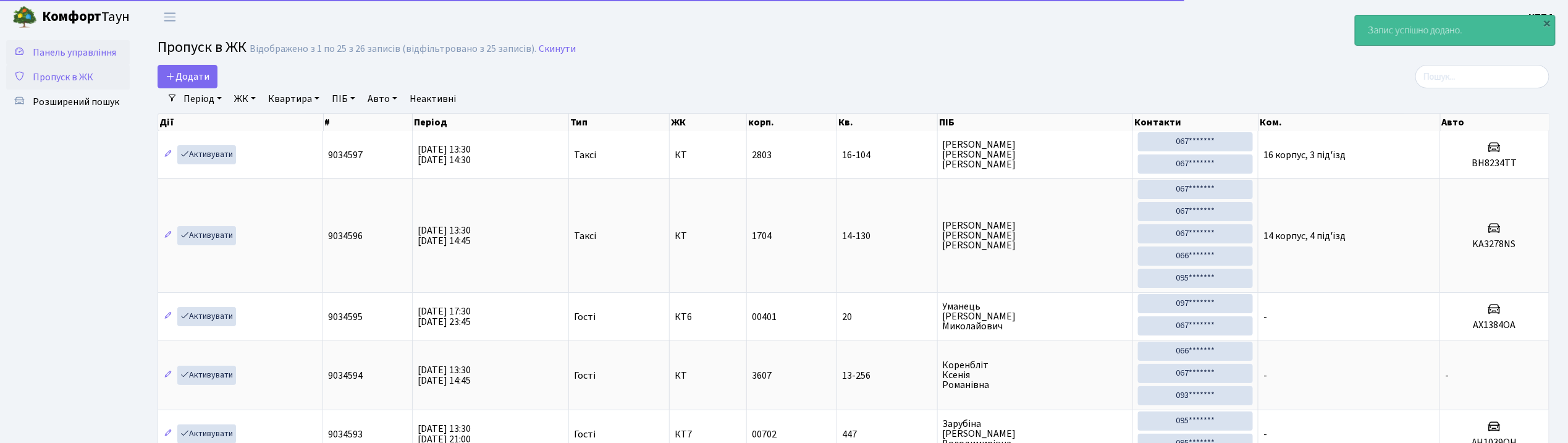
click at [97, 58] on span "Панель управління" at bounding box center [74, 52] width 84 height 14
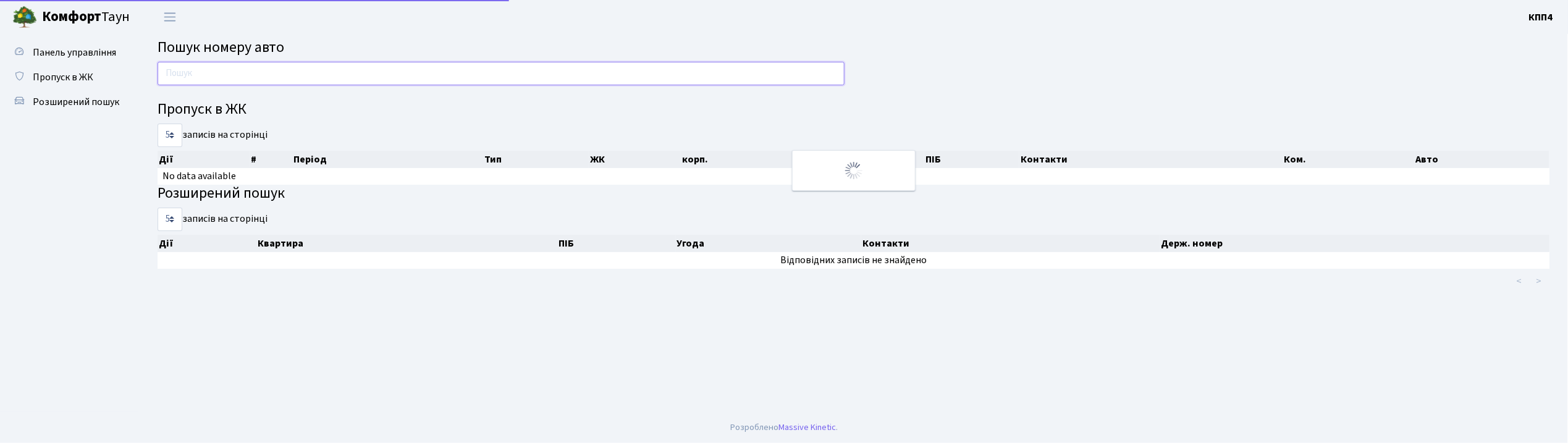
drag, startPoint x: 0, startPoint y: 0, endPoint x: 229, endPoint y: 75, distance: 241.0
click at [229, 75] on input "text" at bounding box center [501, 73] width 687 height 24
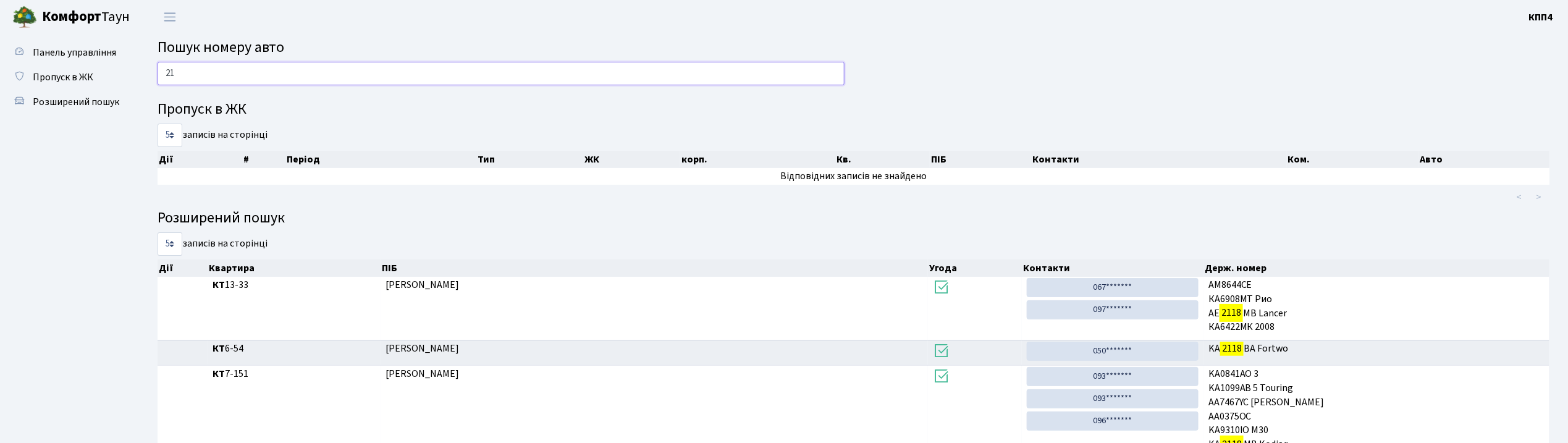
type input "2"
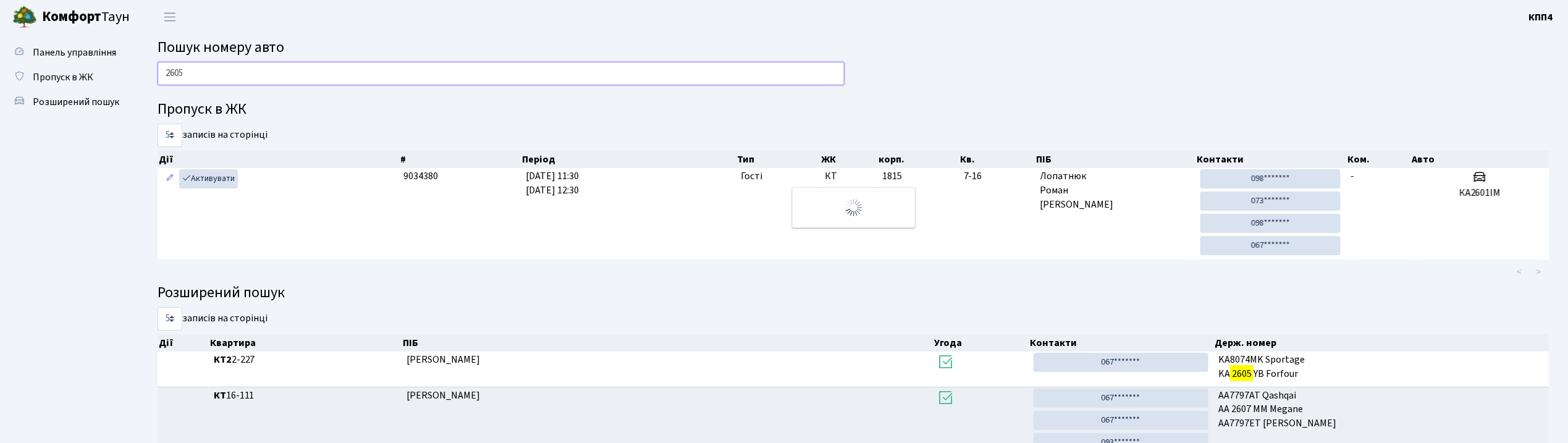
type input "2605"
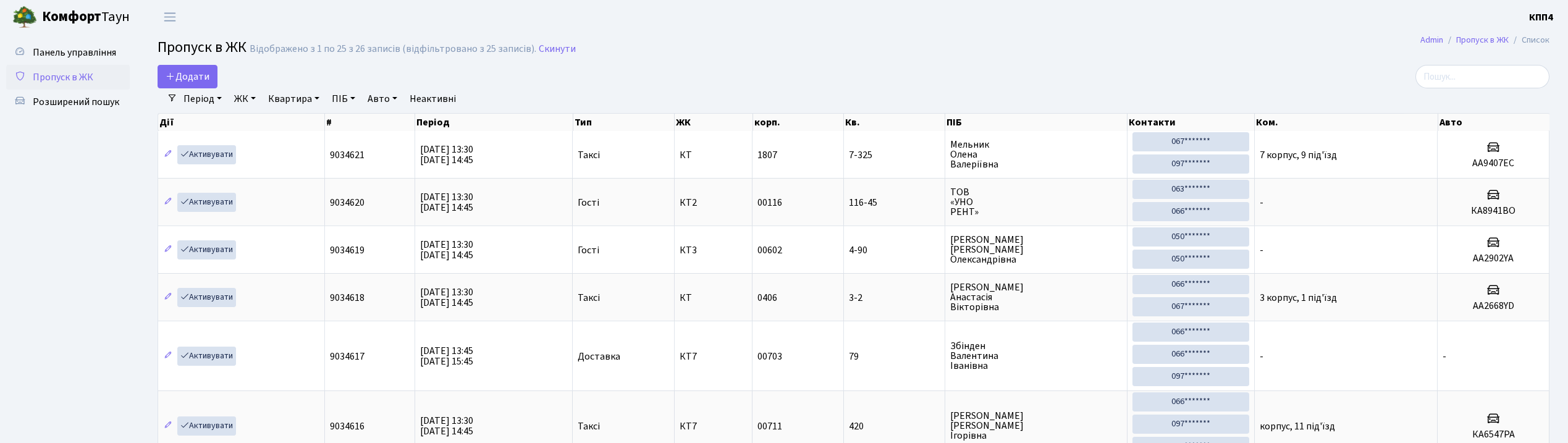
select select "25"
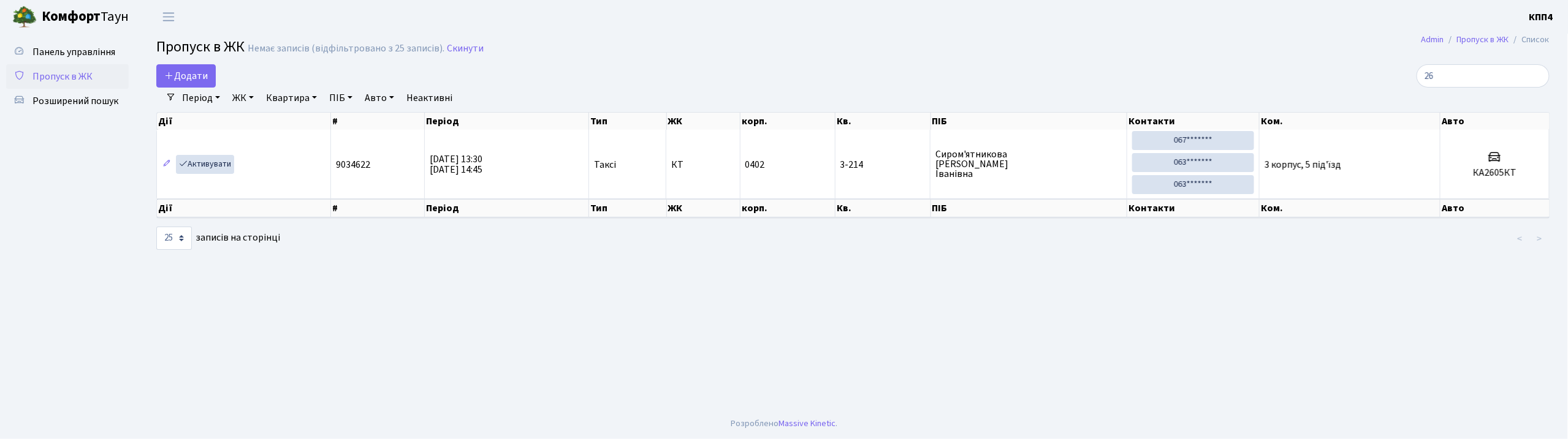
type input "2"
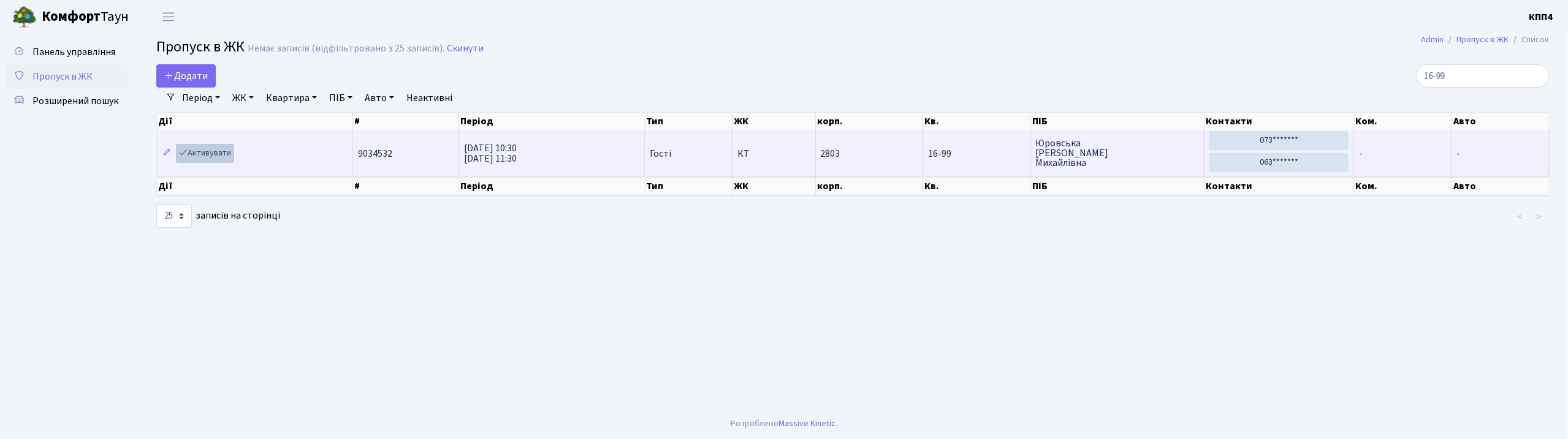
type input "16-99"
click at [221, 161] on link "Активувати" at bounding box center [205, 153] width 59 height 19
click at [214, 150] on link "Активувати" at bounding box center [205, 153] width 59 height 19
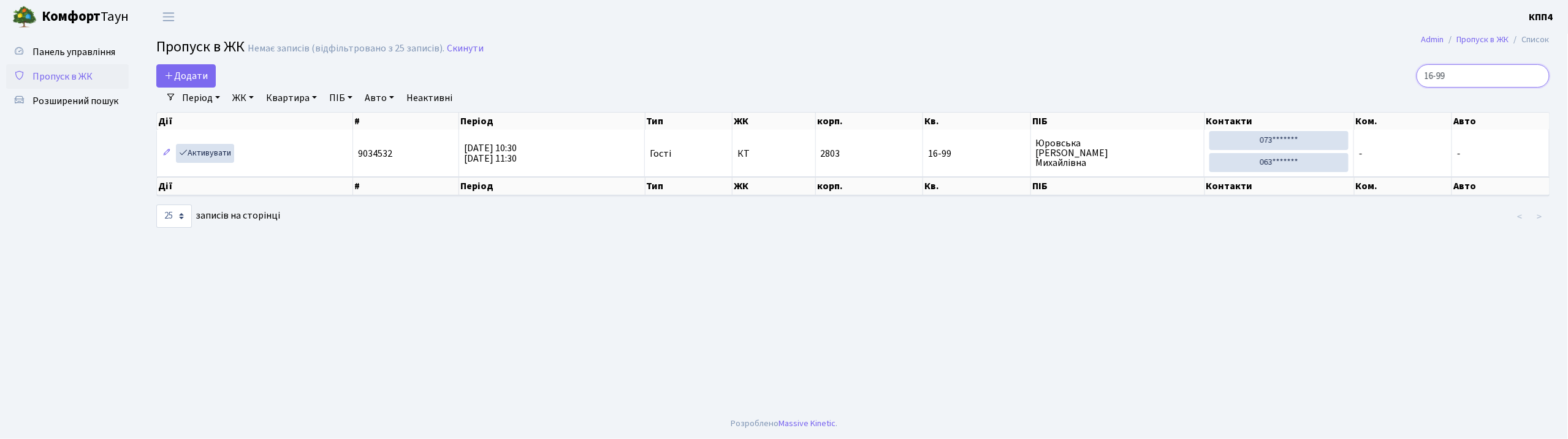
click at [1491, 79] on input "16-99" at bounding box center [1483, 76] width 133 height 23
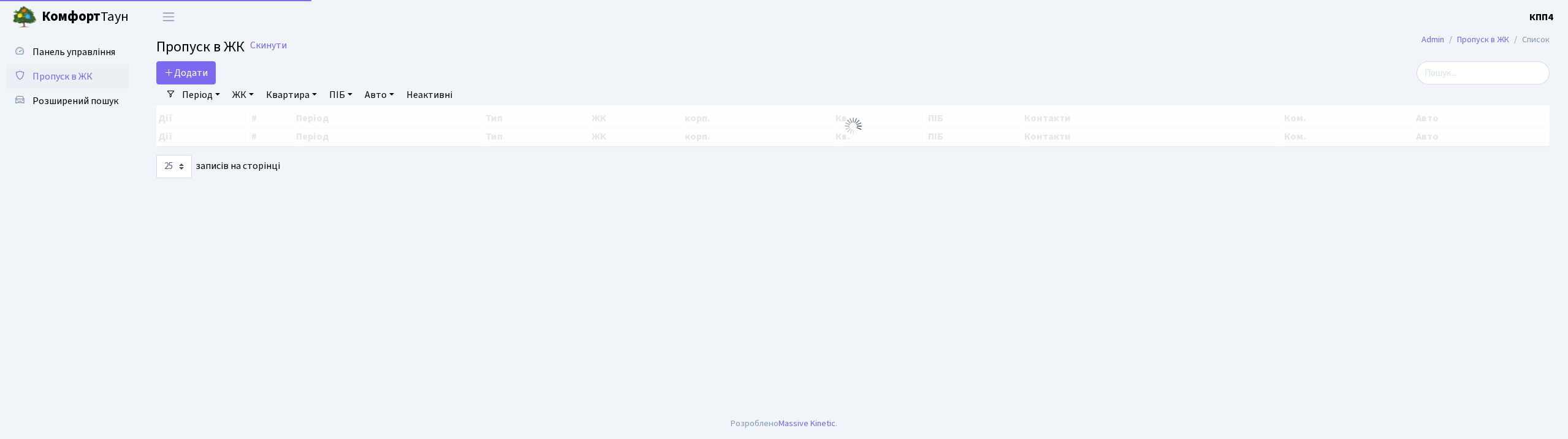
select select "25"
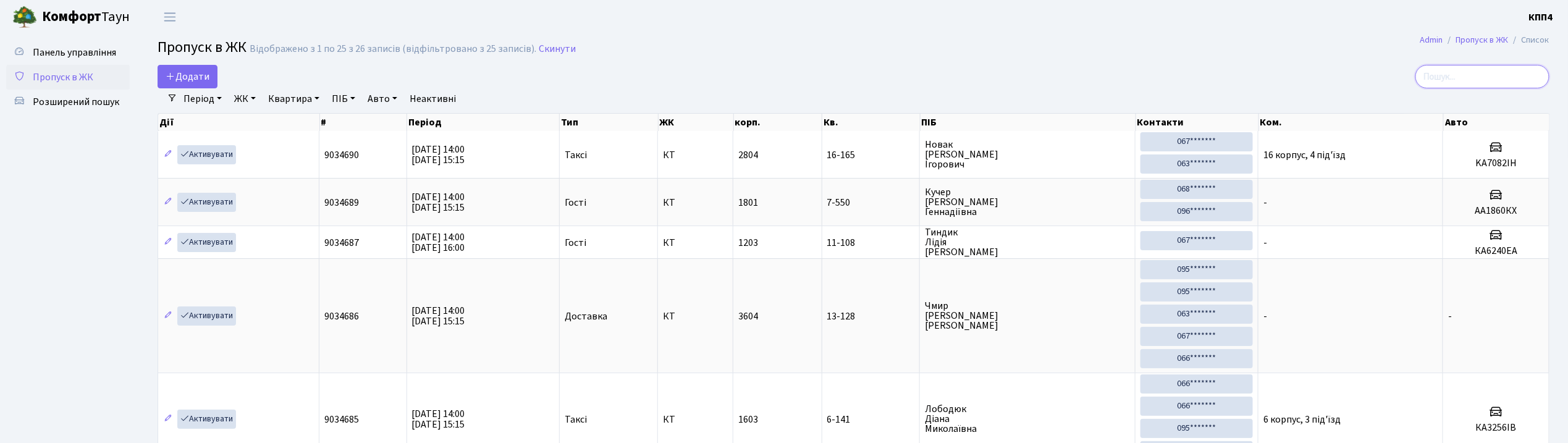
click at [1505, 77] on input "search" at bounding box center [1482, 77] width 134 height 24
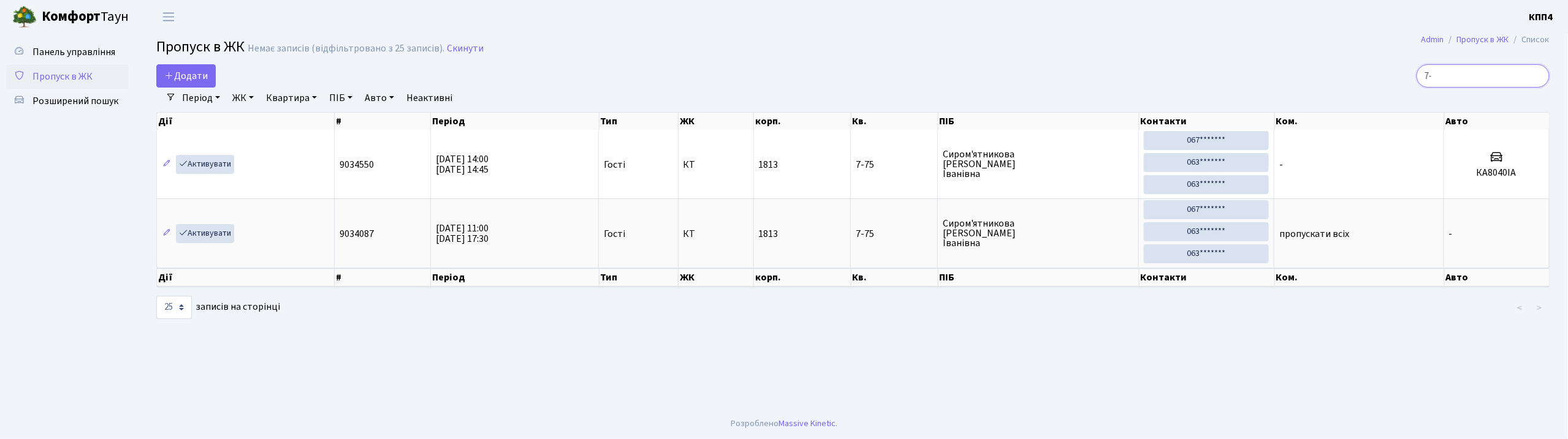
type input "7"
